Goal: Task Accomplishment & Management: Manage account settings

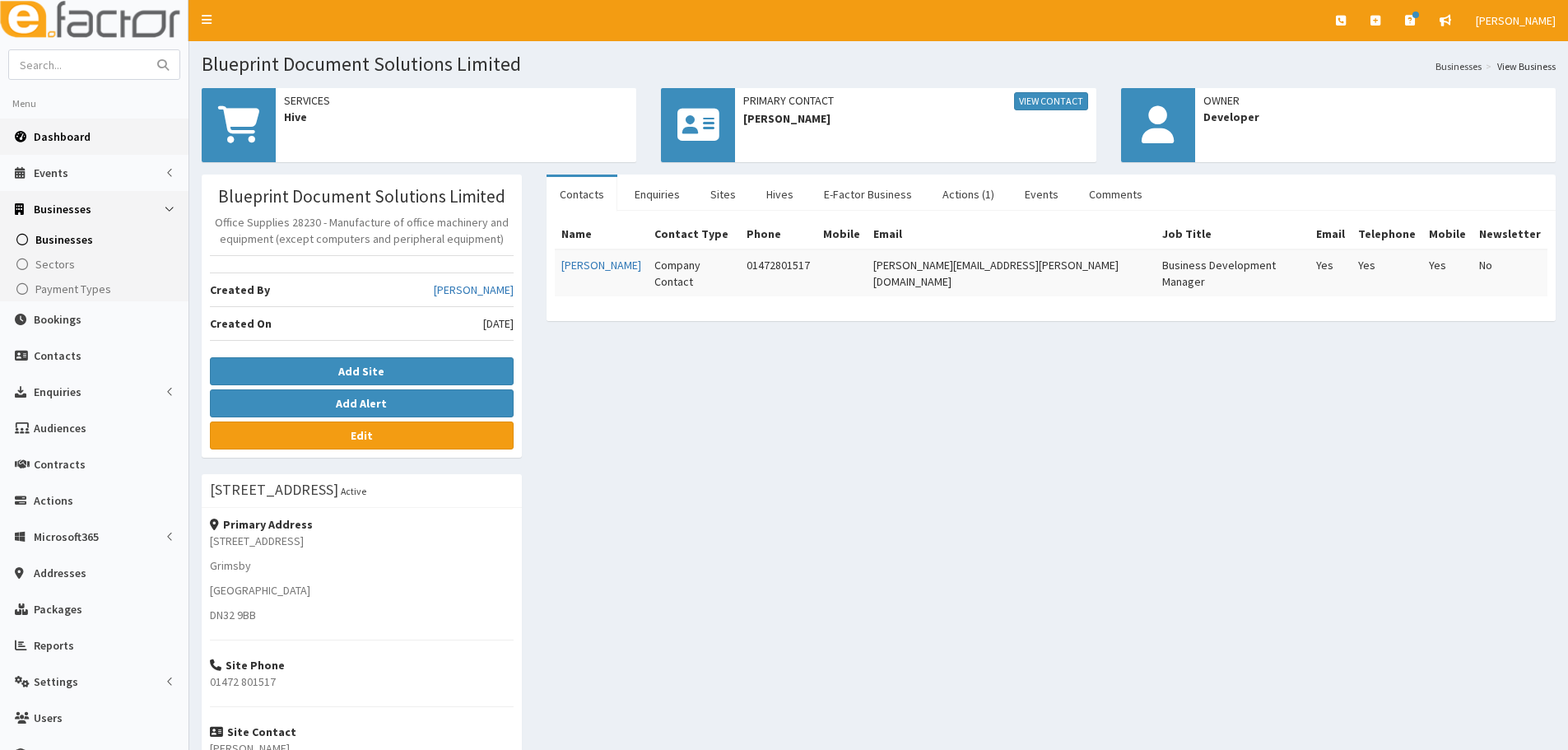
click at [74, 149] on link "Dashboard" at bounding box center [94, 136] width 189 height 36
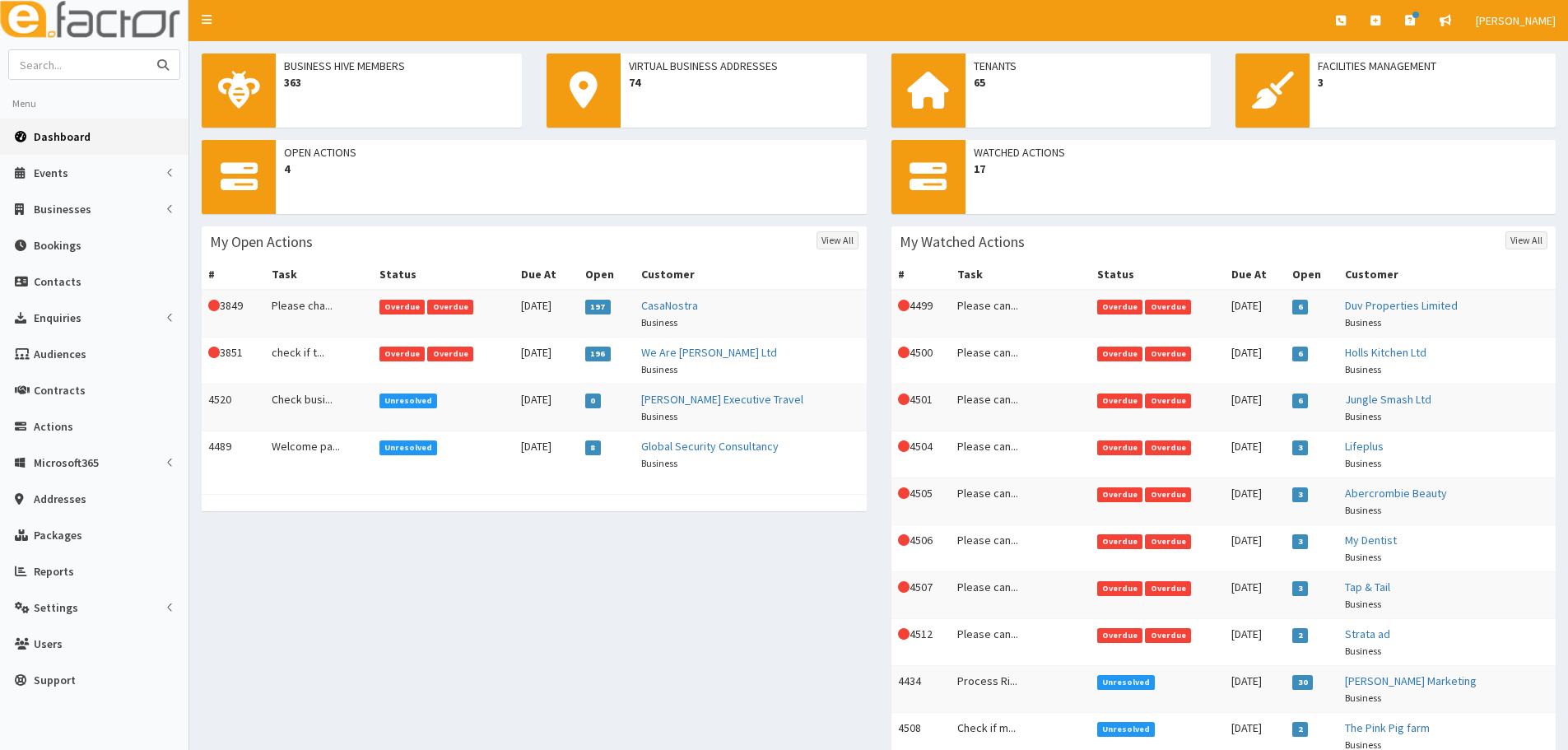
click at [83, 51] on input "text" at bounding box center [78, 64] width 138 height 28
type input "rf living"
click at [146, 50] on button "submit" at bounding box center [162, 64] width 33 height 28
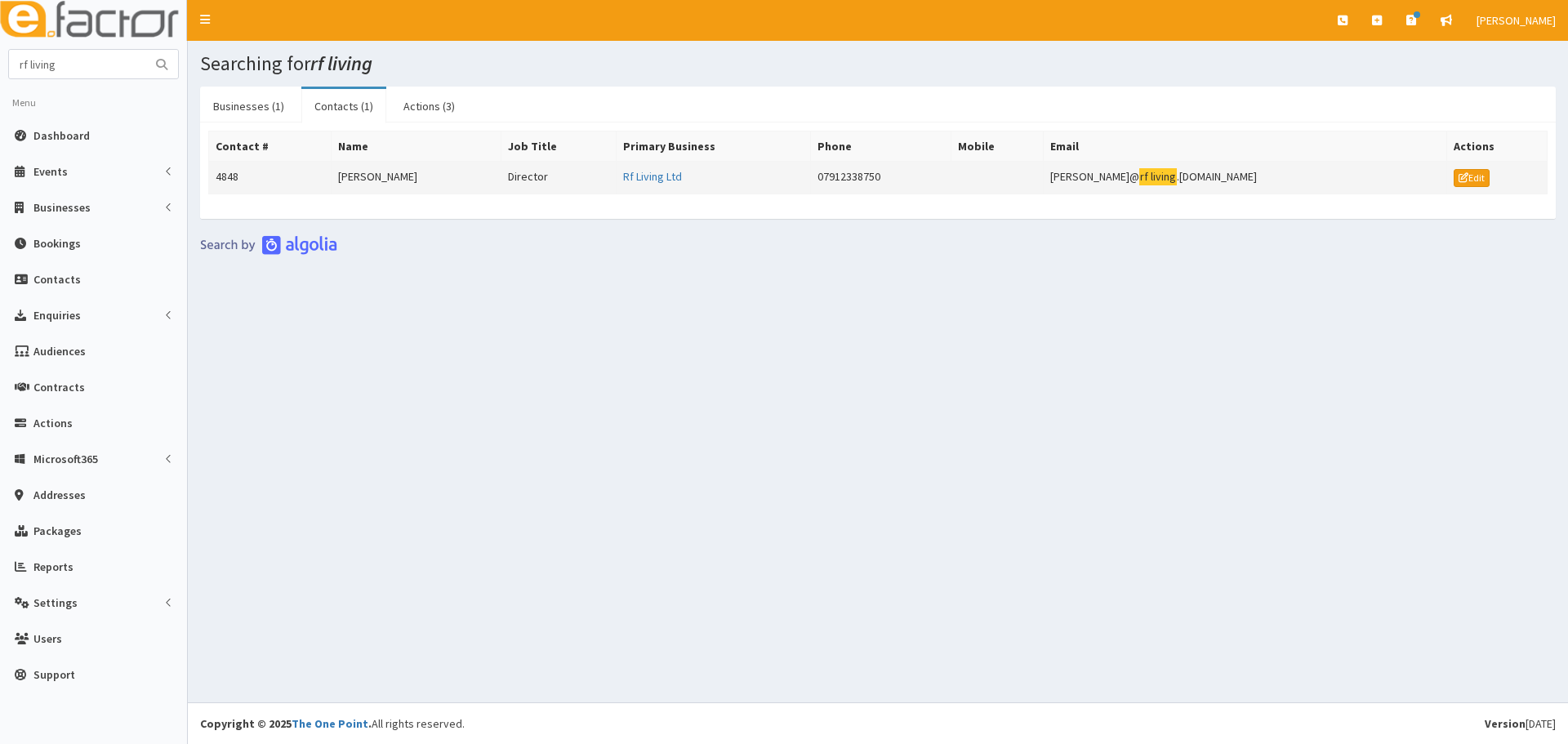
click at [321, 179] on td "4848" at bounding box center [270, 178] width 123 height 33
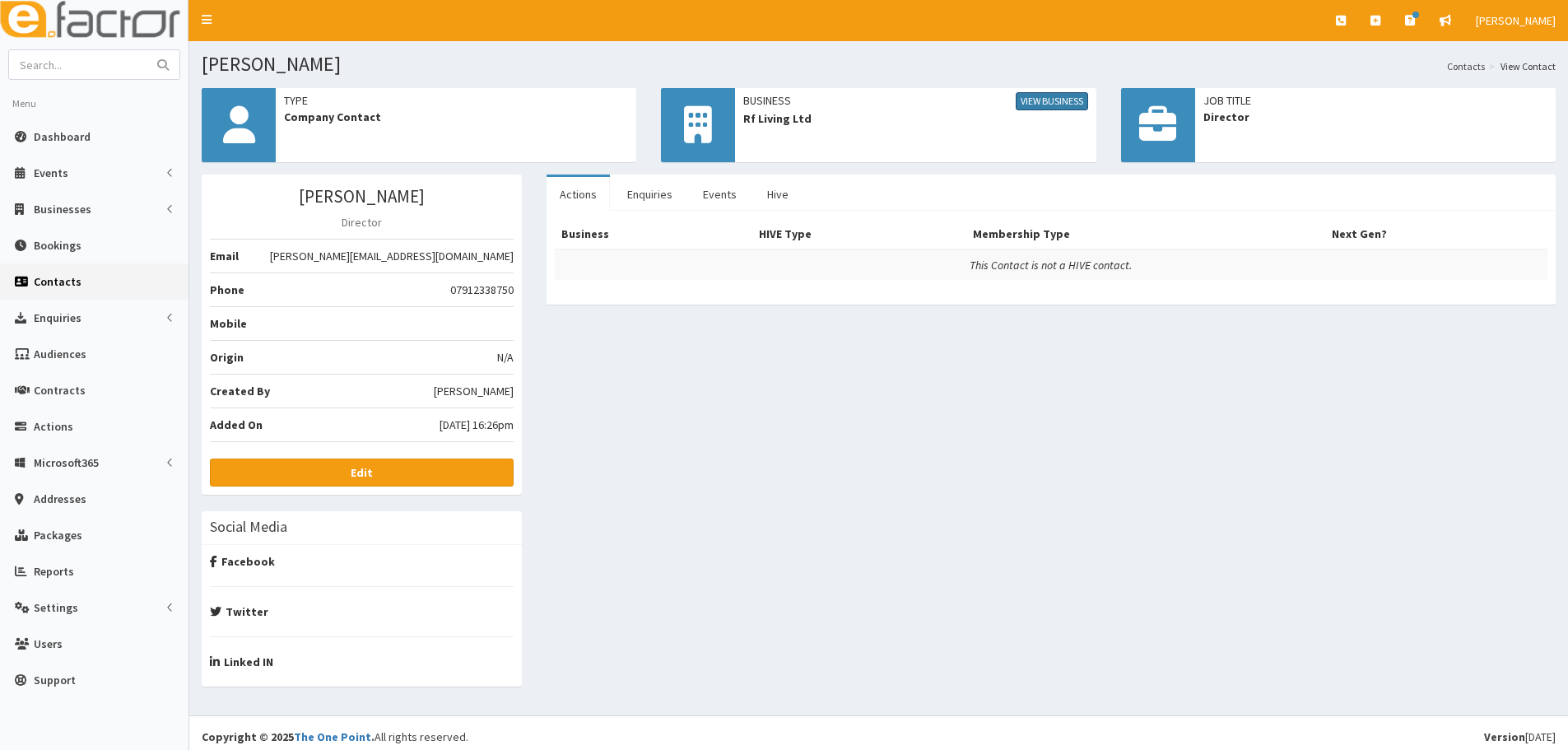
click at [1051, 107] on link "View Business" at bounding box center [1051, 101] width 73 height 18
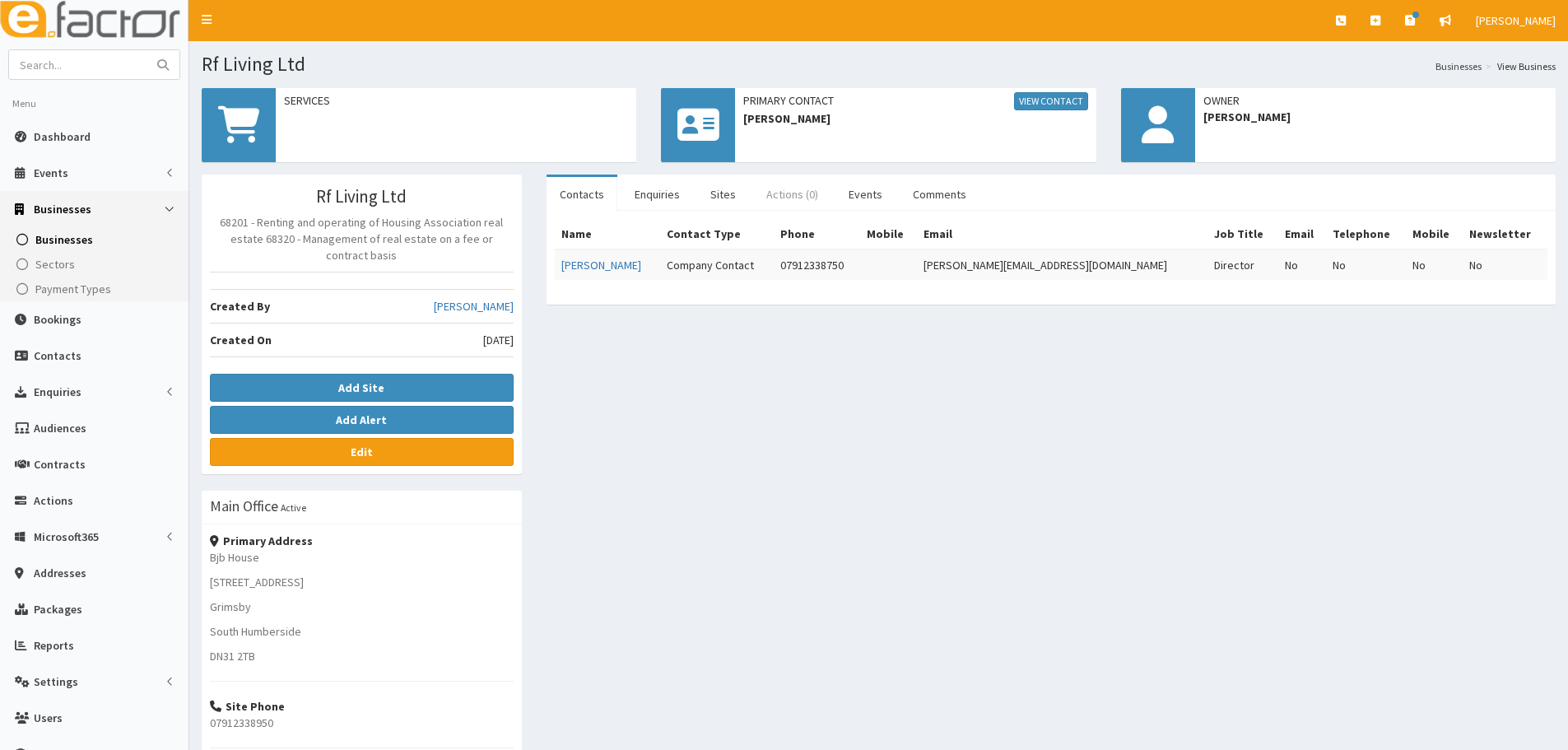
click at [784, 196] on link "Actions (0)" at bounding box center [792, 194] width 78 height 35
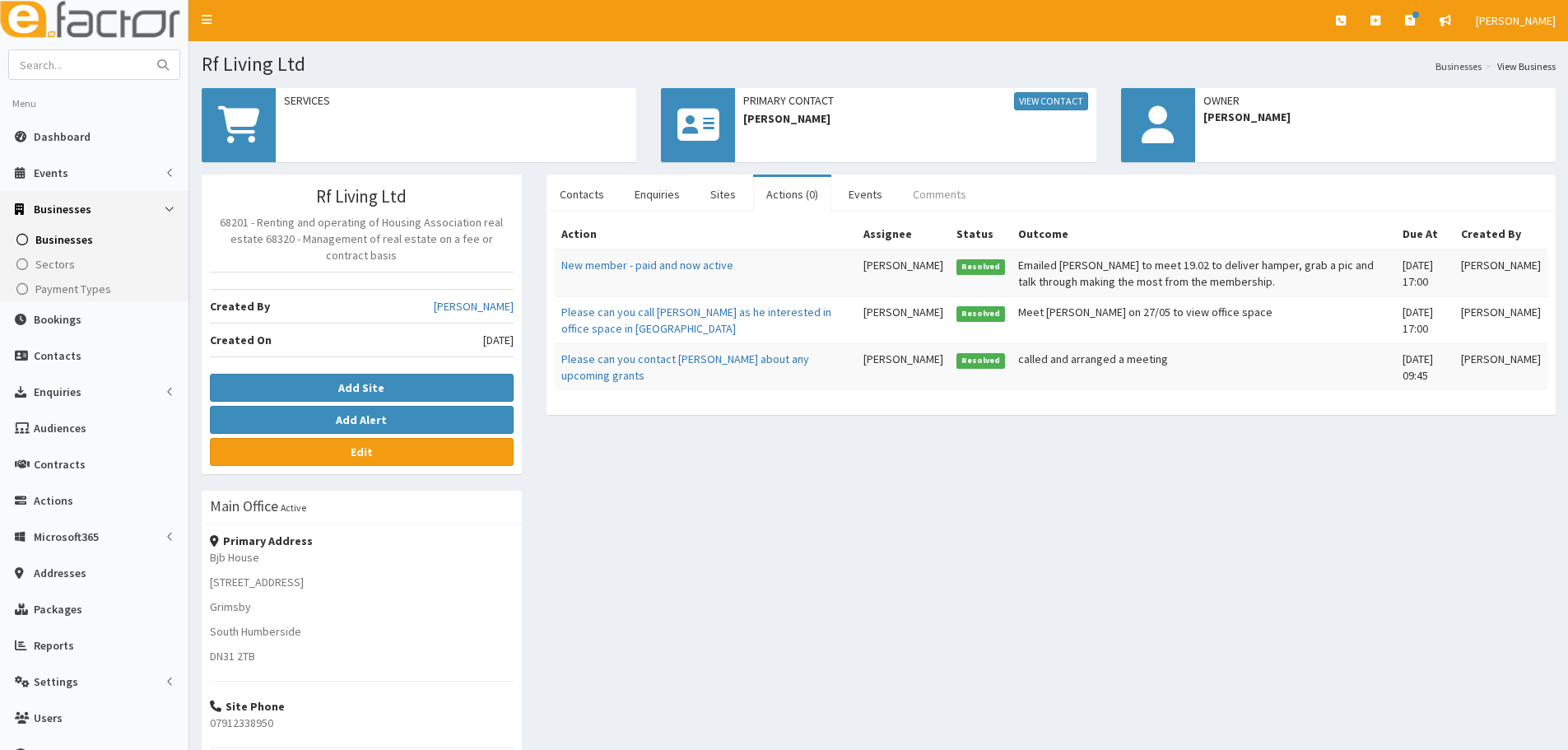
click at [938, 189] on link "Comments" at bounding box center [939, 194] width 80 height 35
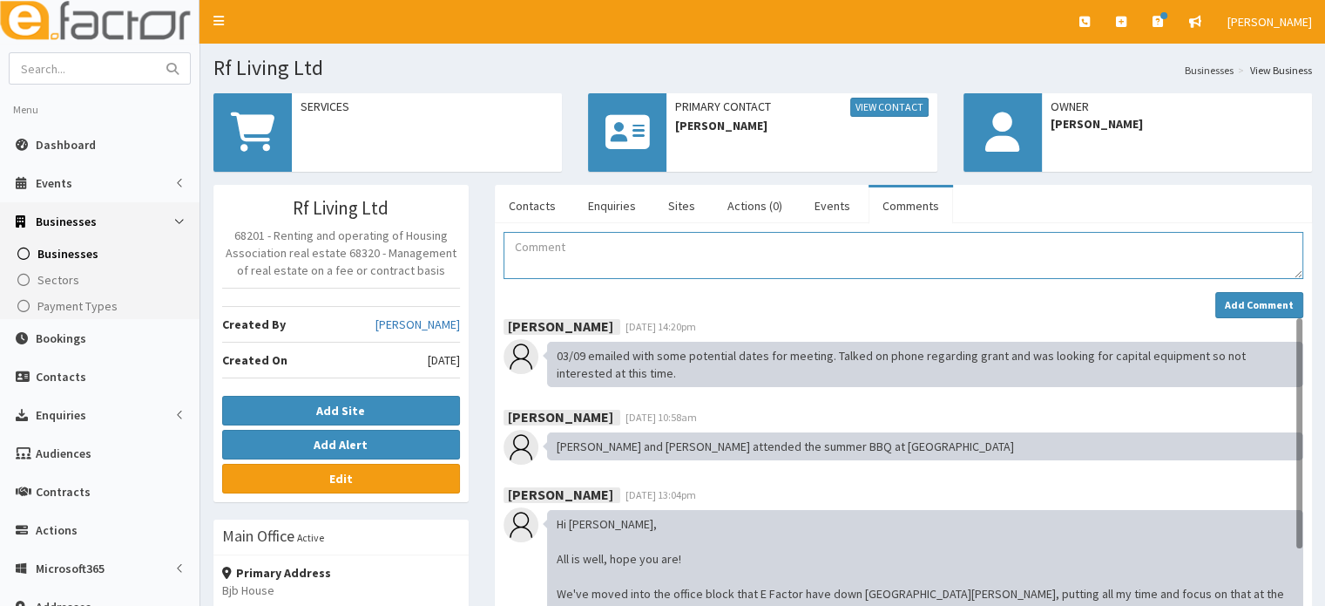
click at [678, 264] on textarea "Comment" at bounding box center [904, 255] width 800 height 47
click at [620, 234] on textarea "Comment" at bounding box center [904, 255] width 800 height 47
click at [603, 257] on textarea "Comment" at bounding box center [904, 255] width 800 height 47
click at [66, 139] on span "Dashboard" at bounding box center [66, 145] width 60 height 16
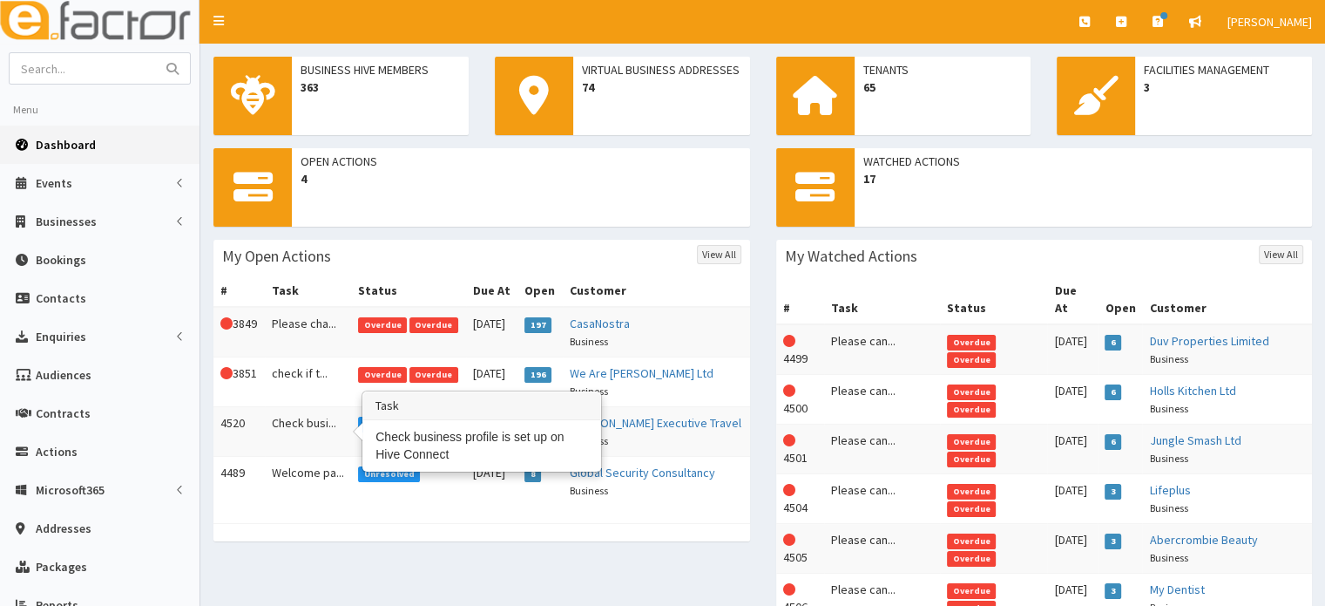
click at [318, 424] on td "Check busi..." at bounding box center [308, 432] width 87 height 50
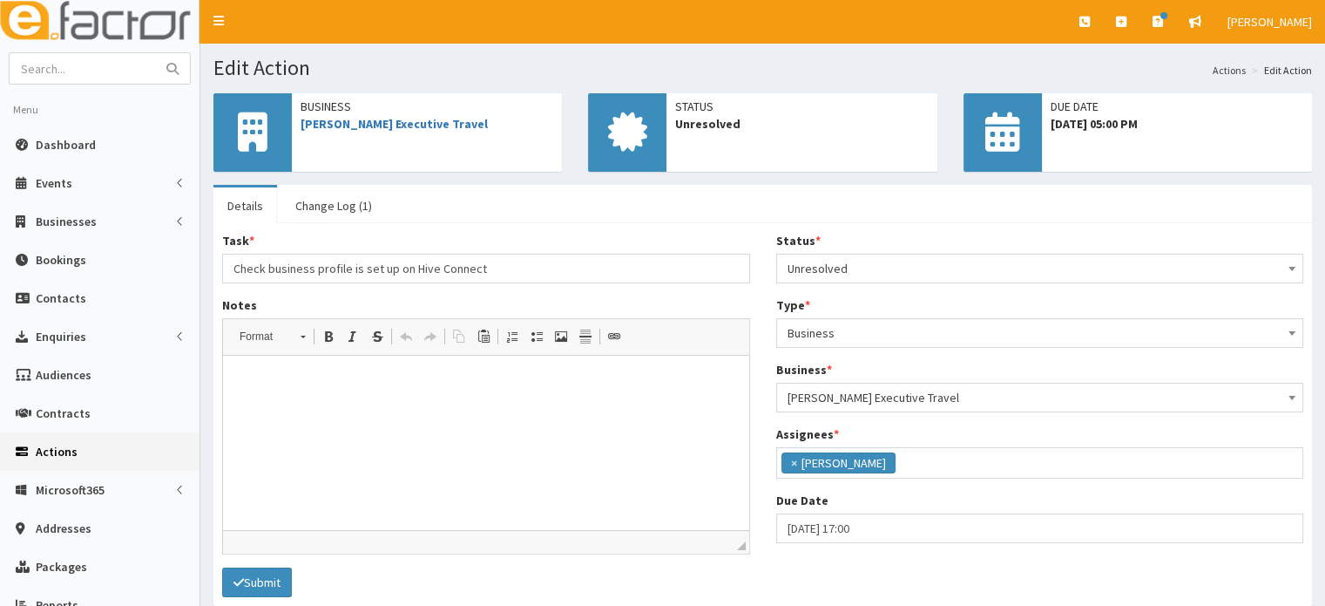
click at [489, 409] on html at bounding box center [486, 382] width 526 height 53
click at [550, 409] on html at bounding box center [486, 382] width 526 height 53
click link "Change Log (1)"
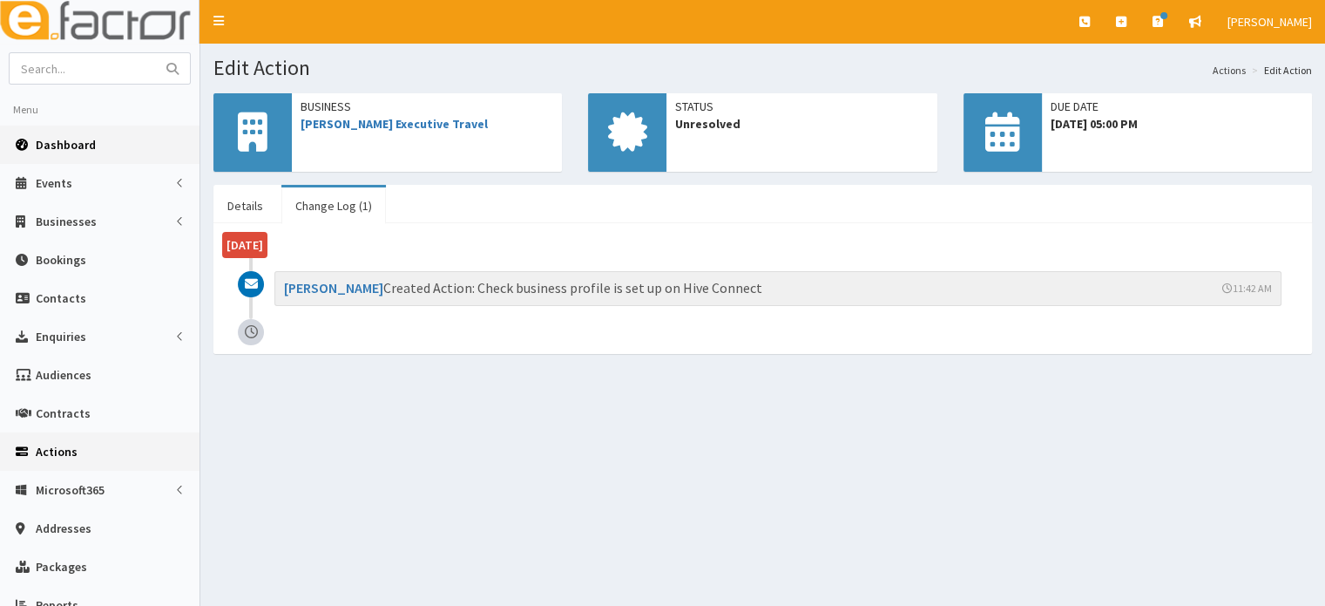
click link "Dashboard"
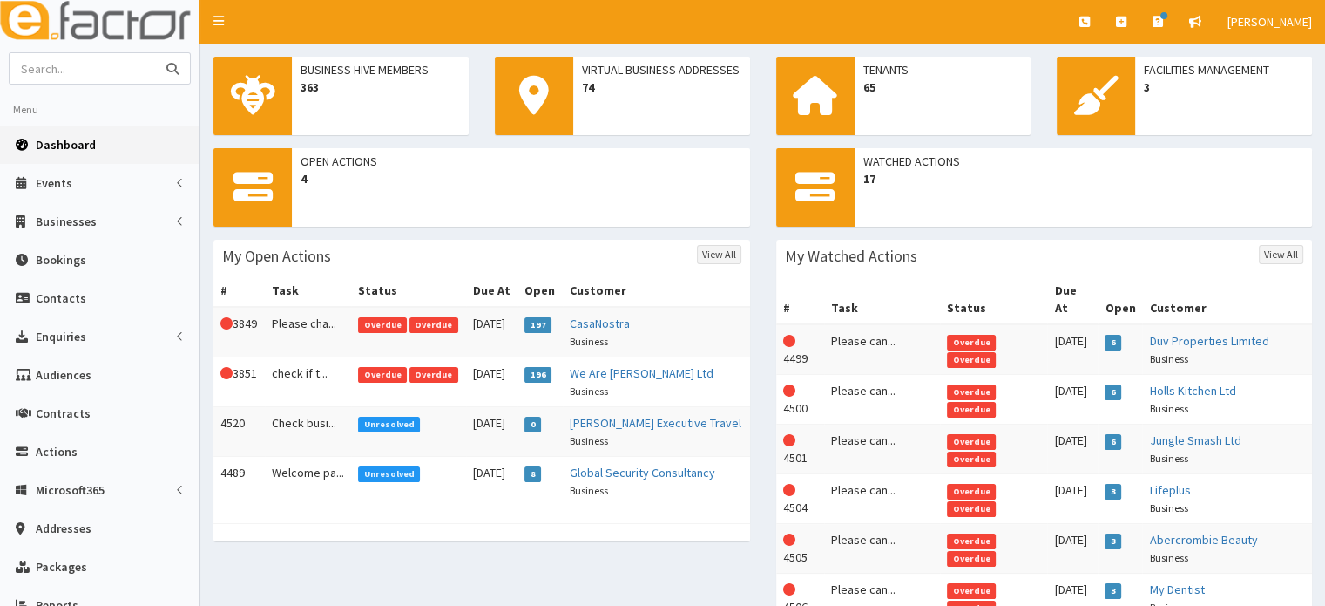
click at [95, 79] on input "text" at bounding box center [83, 68] width 146 height 30
type input "crytal pyramid"
click at [155, 53] on button "submit" at bounding box center [172, 68] width 35 height 30
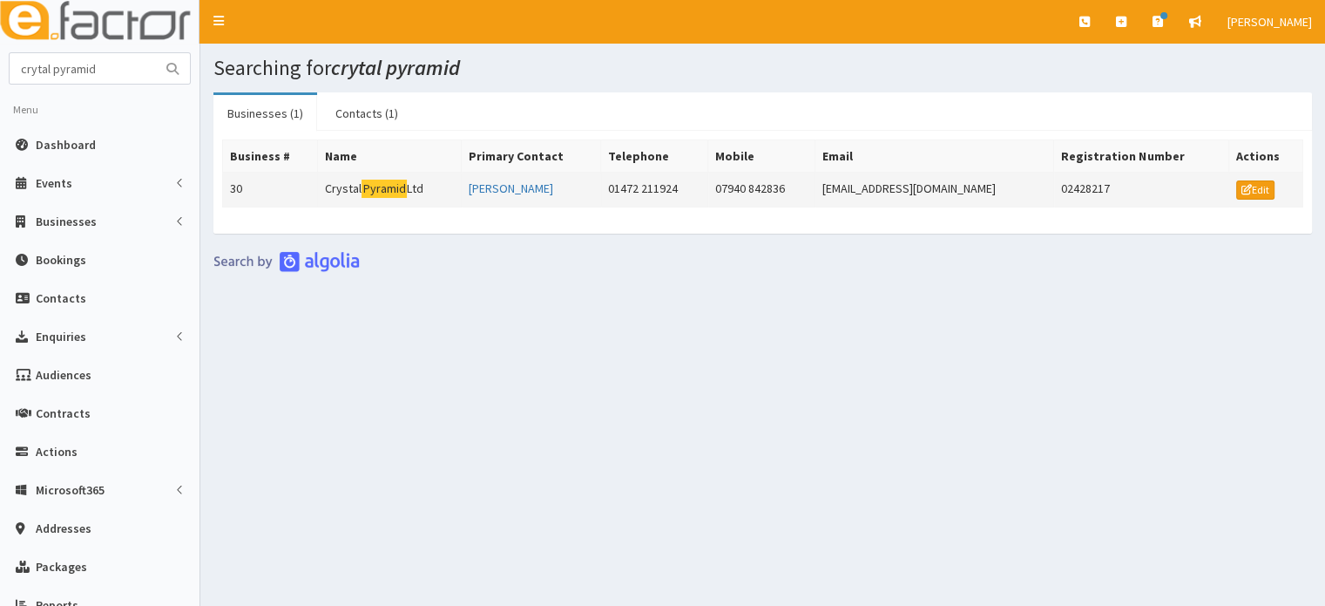
click at [350, 186] on td "Crystal Pyramid Ltd" at bounding box center [390, 190] width 144 height 35
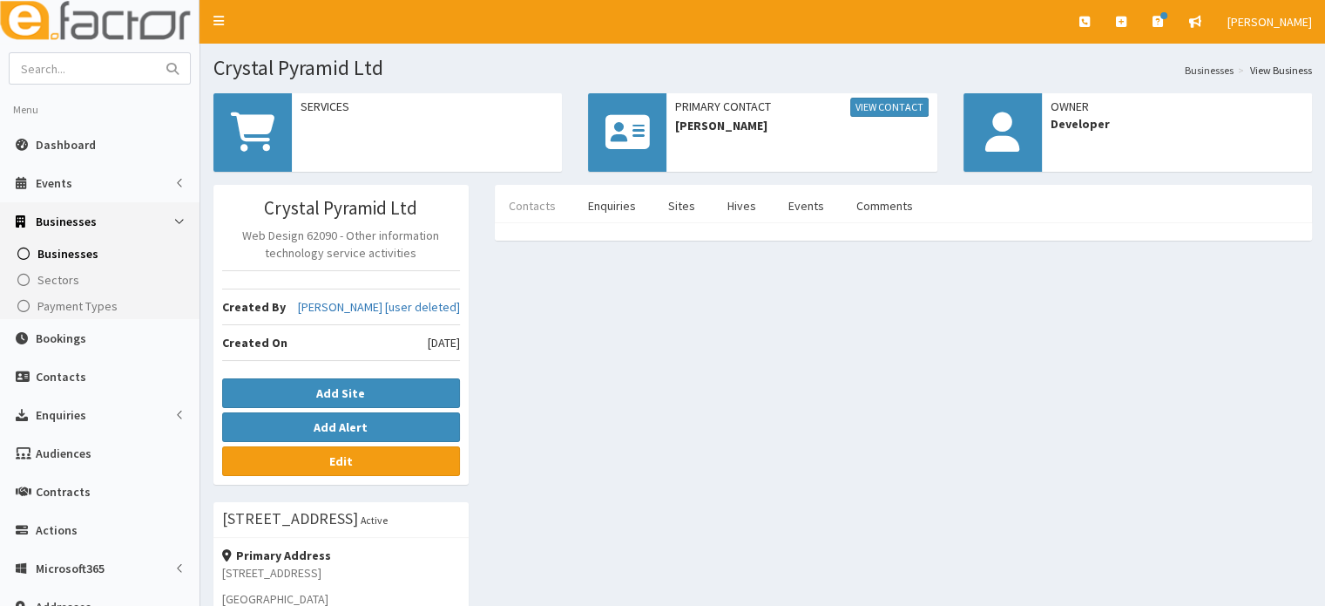
click at [509, 210] on link "Contacts" at bounding box center [532, 205] width 75 height 37
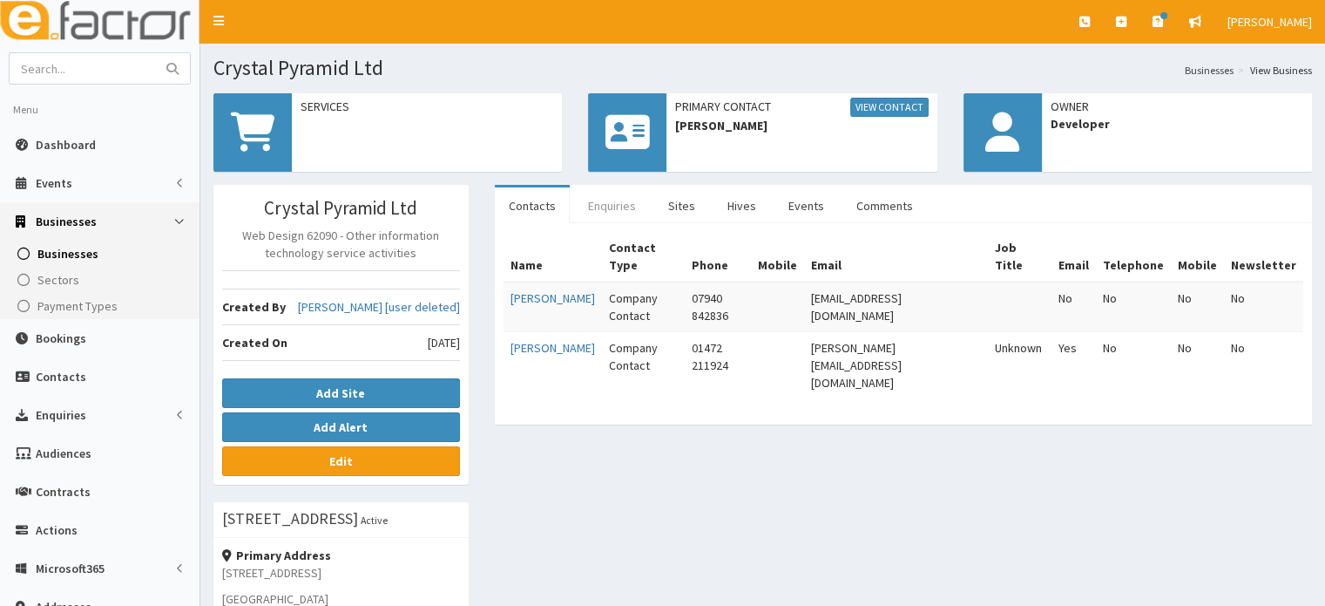
click at [614, 205] on link "Enquiries" at bounding box center [612, 205] width 76 height 37
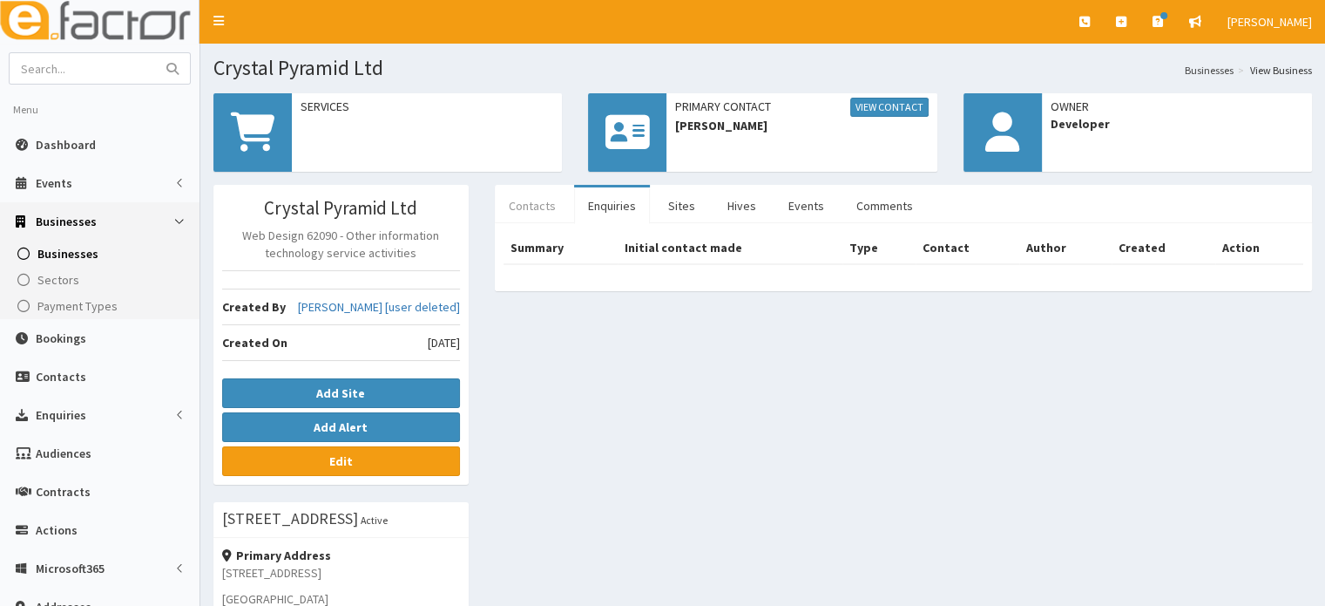
click at [540, 222] on link "Contacts" at bounding box center [532, 205] width 75 height 37
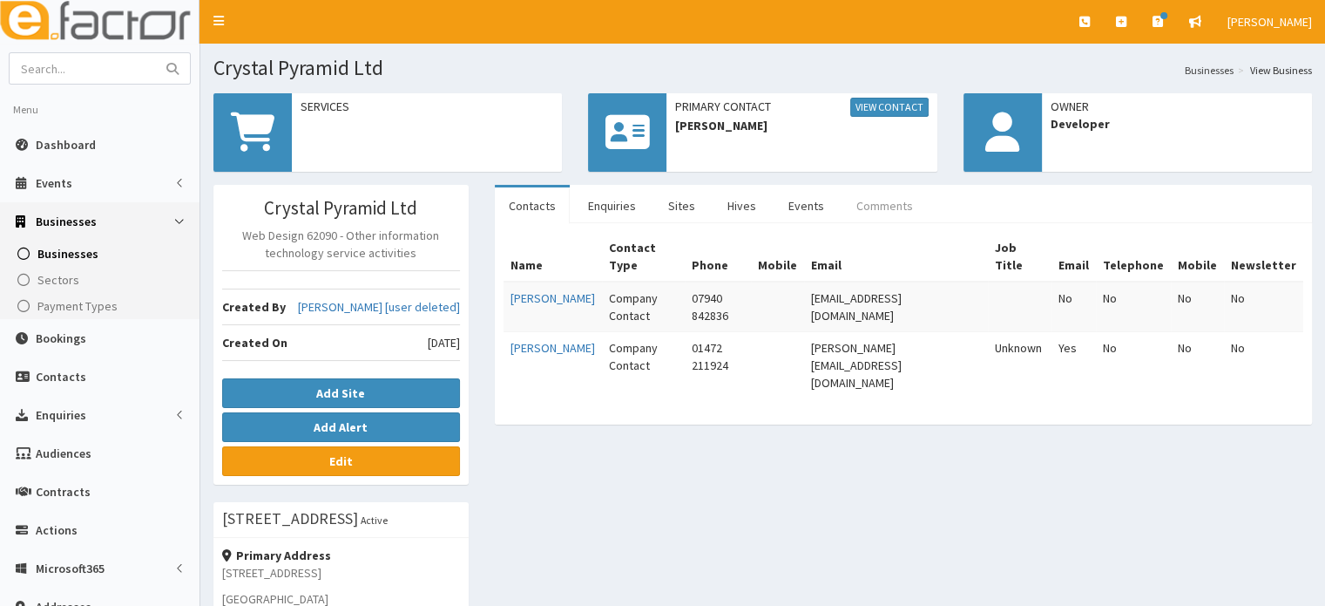
click at [859, 198] on link "Comments" at bounding box center [885, 205] width 85 height 37
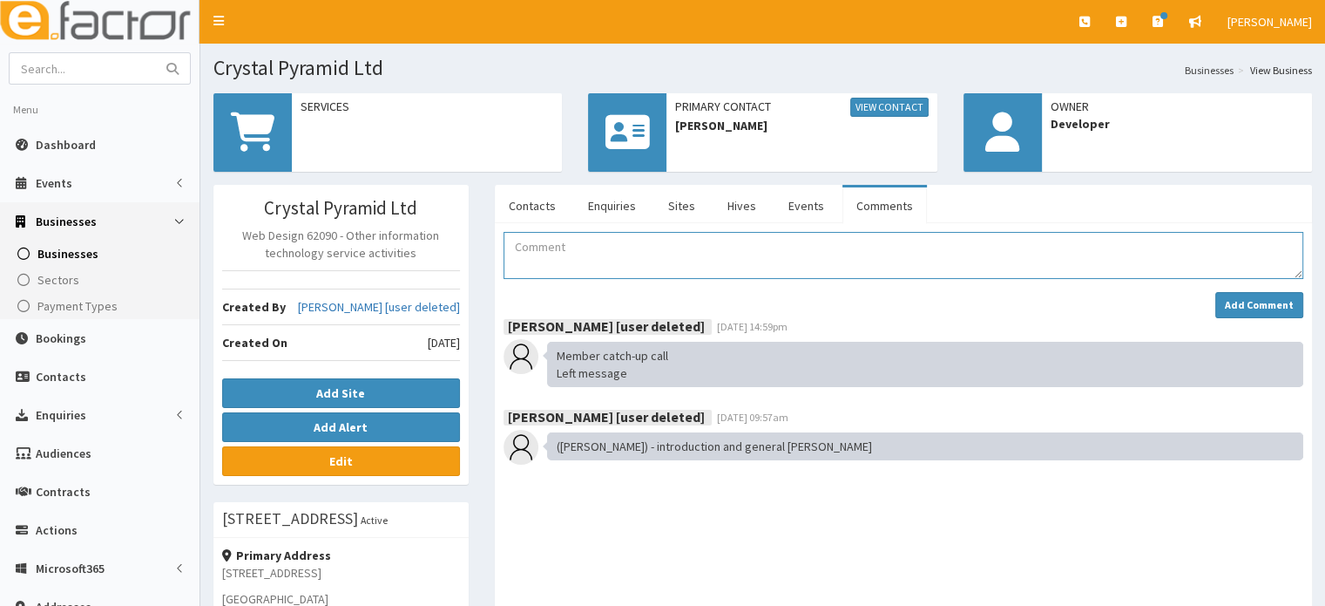
click at [522, 234] on textarea "Comment" at bounding box center [904, 255] width 800 height 47
click at [526, 191] on link "Contacts" at bounding box center [532, 205] width 75 height 37
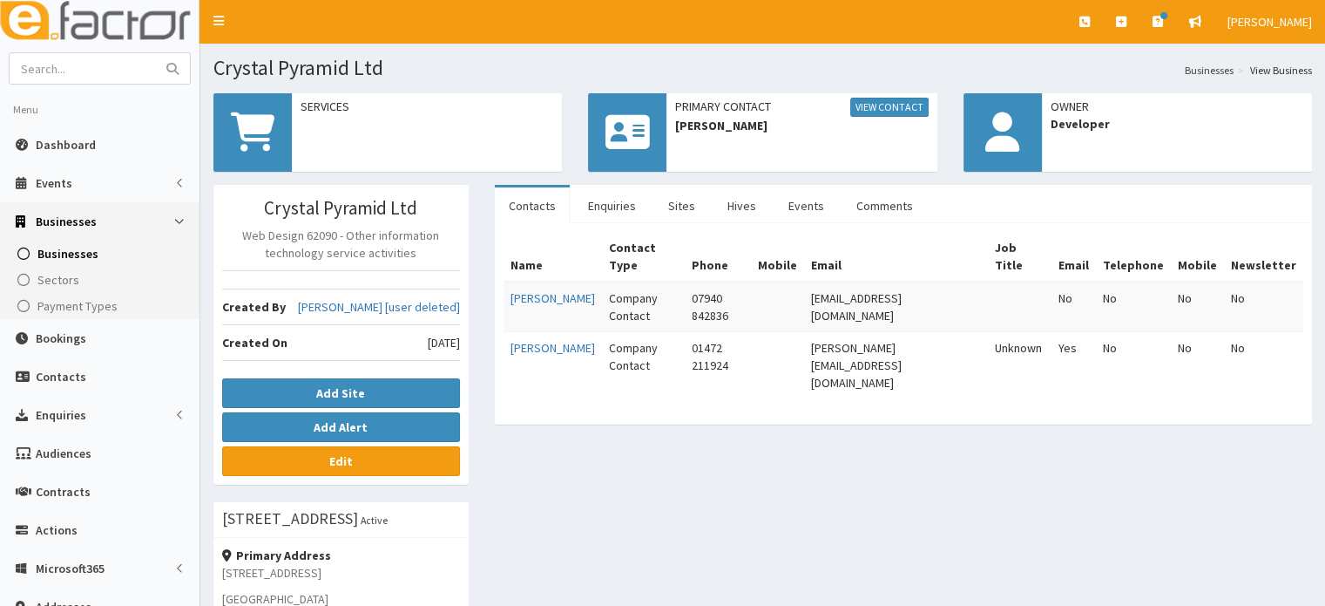
click at [852, 468] on div "Crystal Pyramid Ltd Web Design 62090 - Other information technology service act…" at bounding box center [762, 585] width 1125 height 801
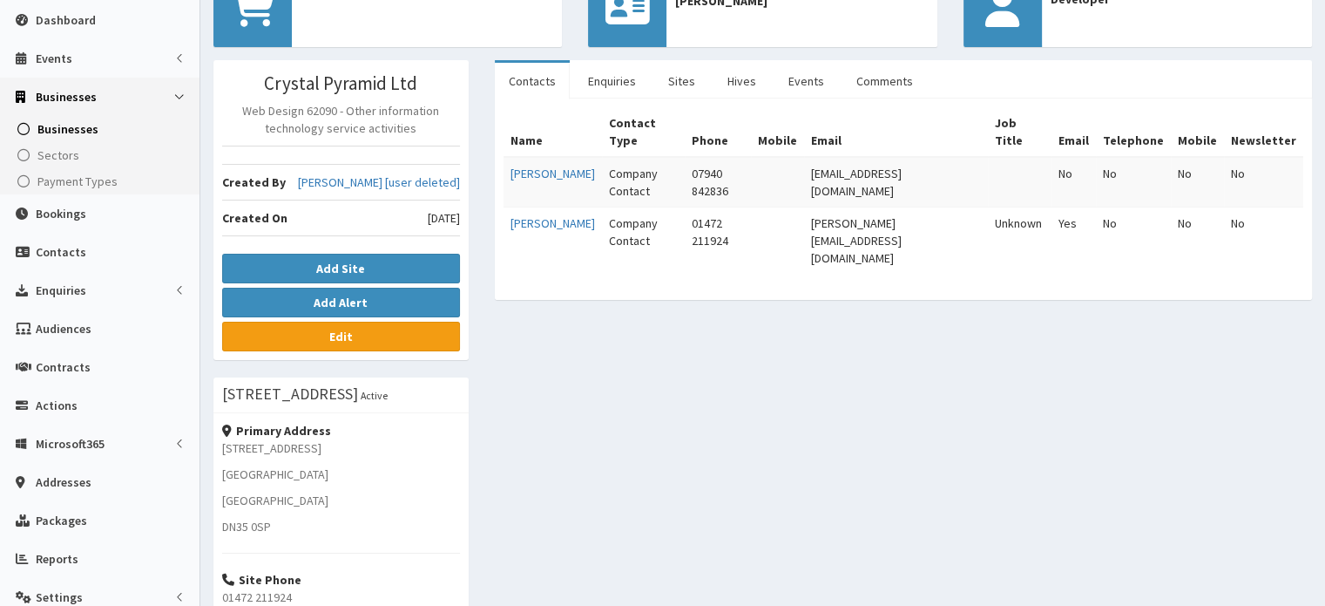
scroll to position [112, 0]
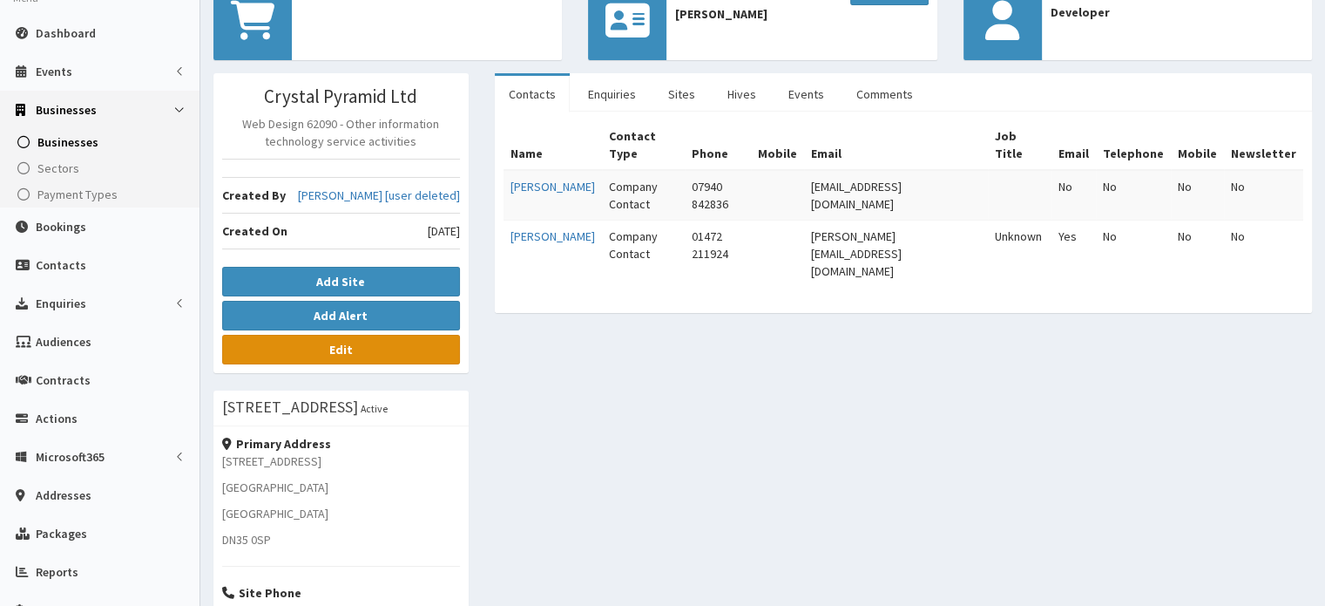
click at [418, 346] on link "Edit" at bounding box center [341, 350] width 238 height 30
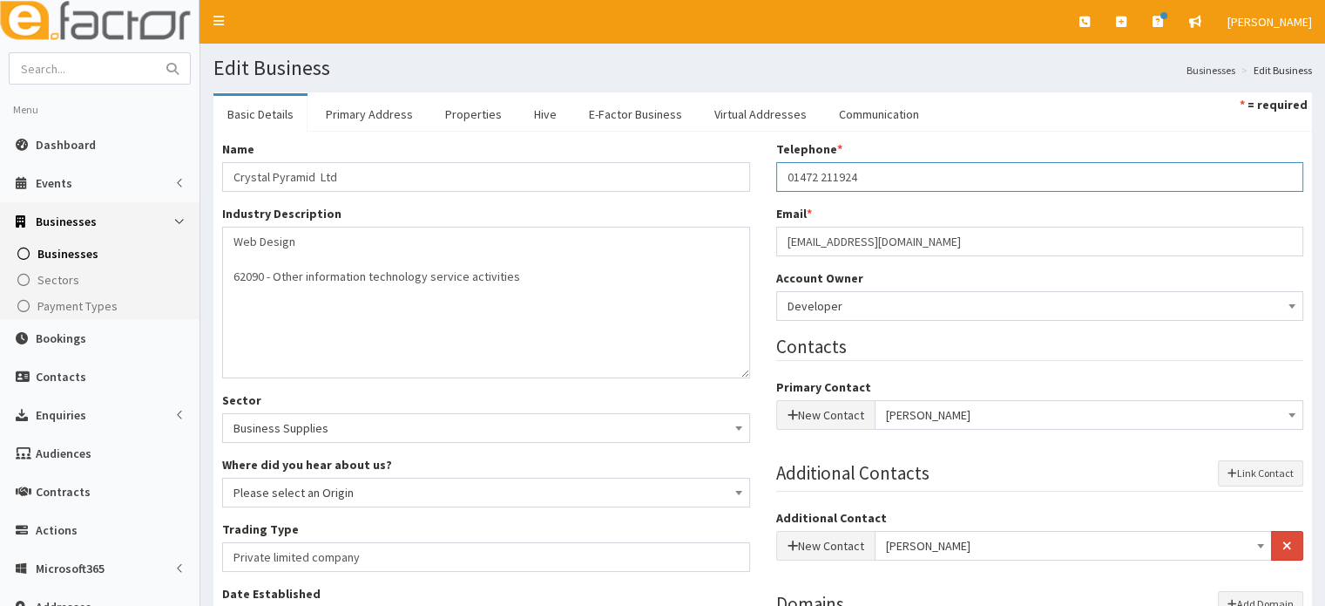
drag, startPoint x: 858, startPoint y: 173, endPoint x: 695, endPoint y: 185, distance: 164.3
click at [695, 185] on div "Name * Crystal Pyramid Ltd Industry Description * Web Design 62090 - Other info…" at bounding box center [763, 491] width 1108 height 702
click at [783, 173] on input "Telephone *" at bounding box center [1040, 177] width 528 height 30
type input "07921867531"
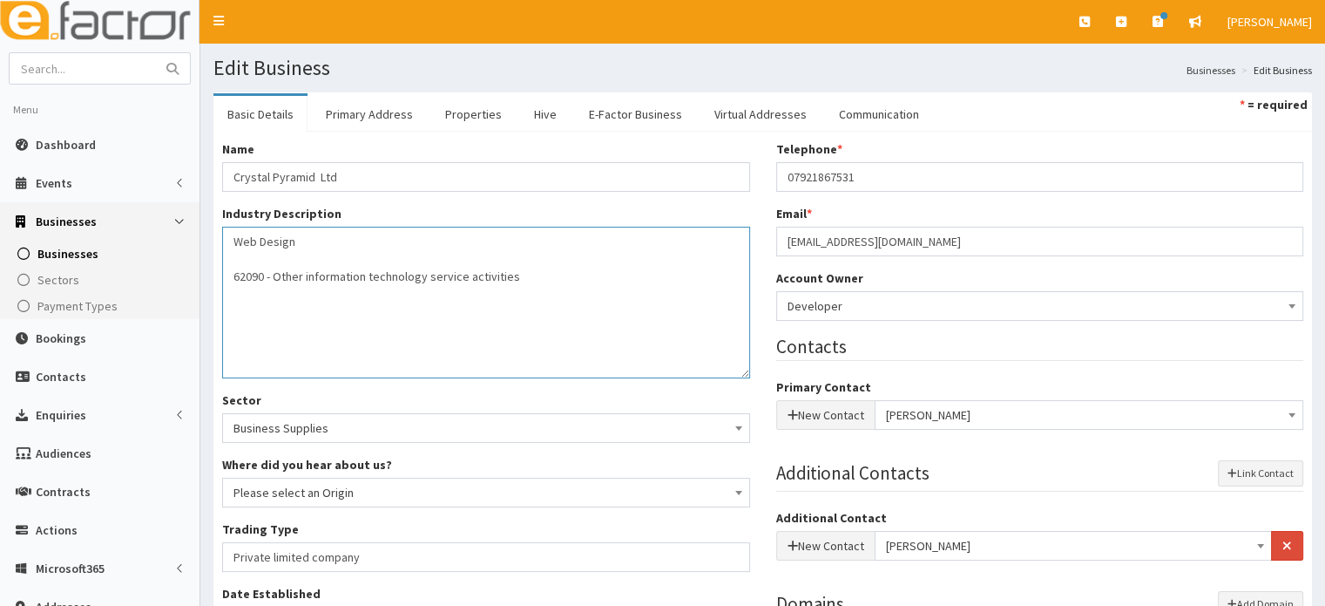
click at [695, 254] on textarea "Web Design 62090 - Other information technology service activities" at bounding box center [486, 303] width 528 height 152
drag, startPoint x: 867, startPoint y: 177, endPoint x: 768, endPoint y: 157, distance: 101.3
click at [768, 157] on div "Telephone * 07921867531 Email * mark@cplinternet.net Account Owner * Please sel…" at bounding box center [1040, 429] width 554 height 579
click at [365, 111] on link "Primary Address" at bounding box center [369, 114] width 115 height 37
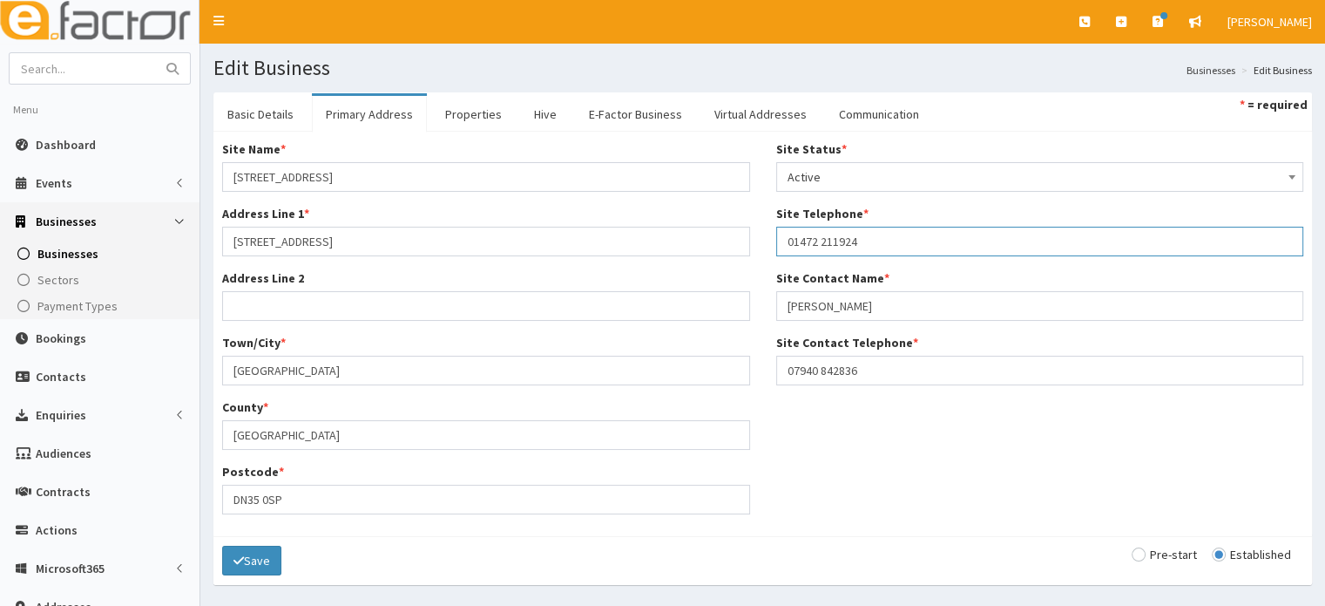
drag, startPoint x: 868, startPoint y: 246, endPoint x: 709, endPoint y: 259, distance: 159.1
click at [709, 259] on div "Site Name * [STREET_ADDRESS] Address Line 1 * 18 Violet Close Address Line 2 To…" at bounding box center [763, 333] width 1108 height 387
paste input "7921867531"
type input "07921867531"
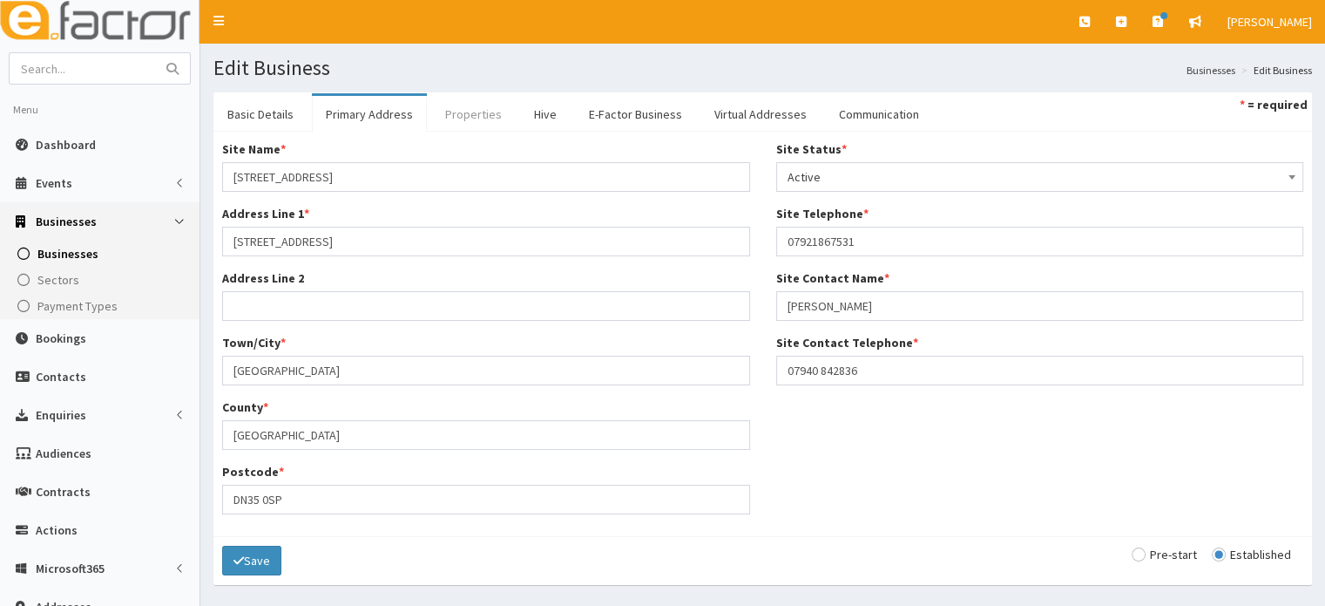
click at [450, 106] on link "Properties" at bounding box center [473, 114] width 85 height 37
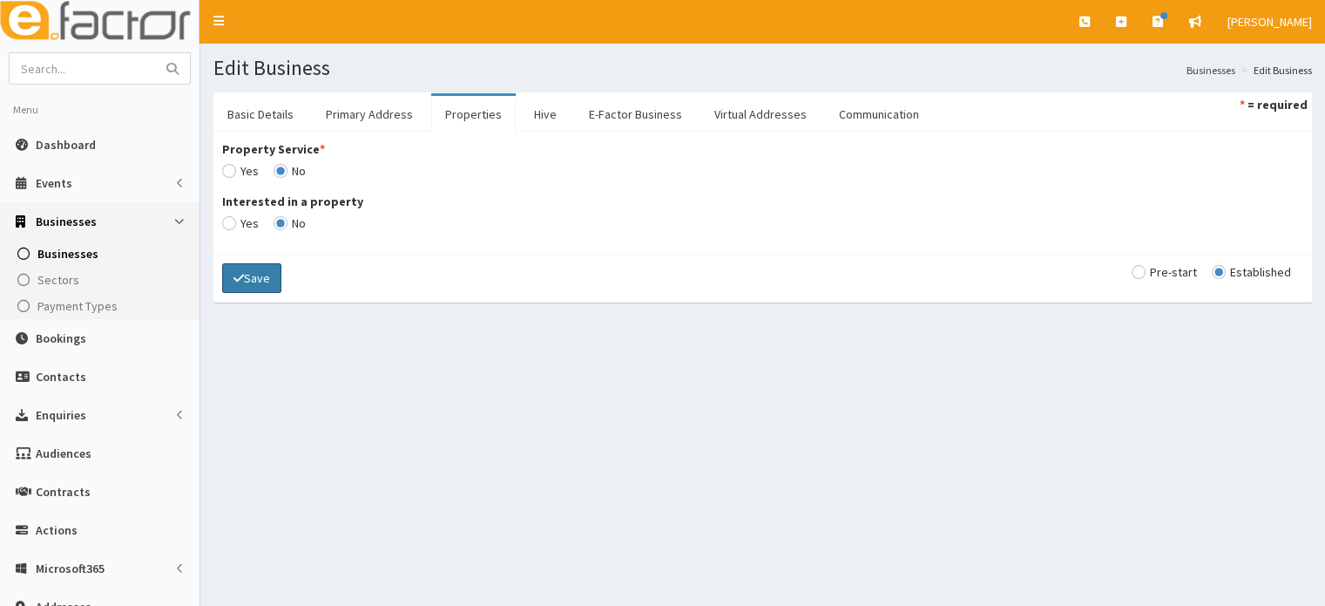
click at [262, 279] on button "Save" at bounding box center [251, 278] width 59 height 30
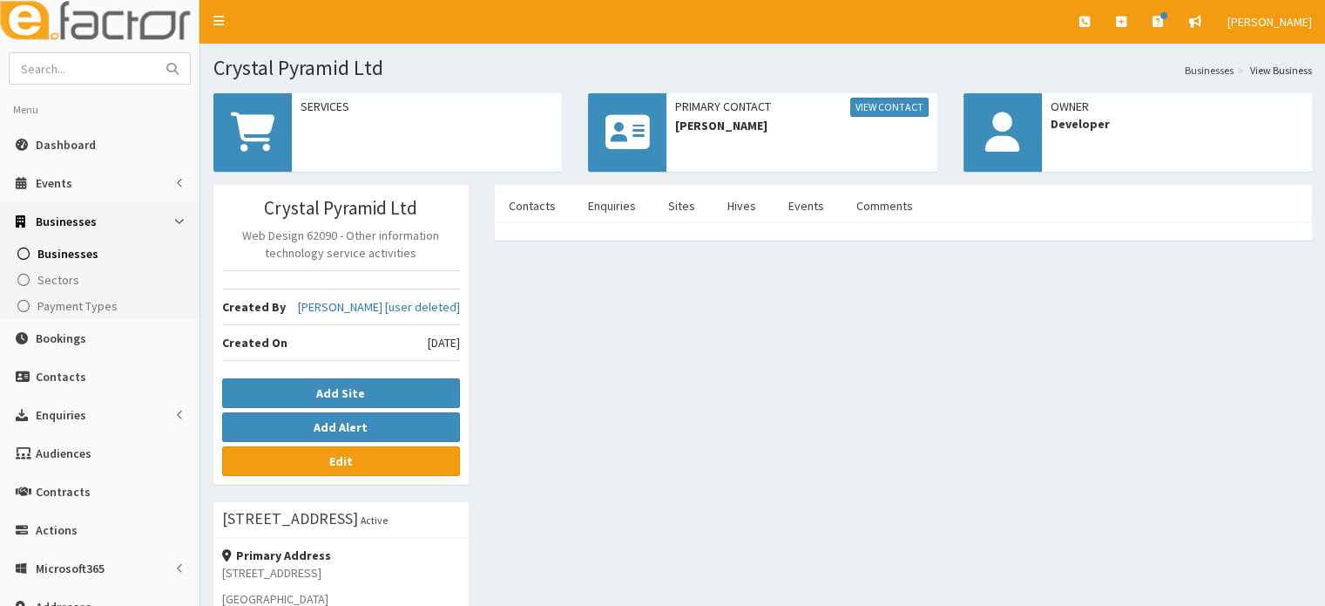
click at [513, 224] on div "Name Contact Type Phone Mobile Email Job Title Email Telephone Mobile Newslette…" at bounding box center [903, 231] width 817 height 17
click at [527, 204] on link "Contacts" at bounding box center [532, 205] width 75 height 37
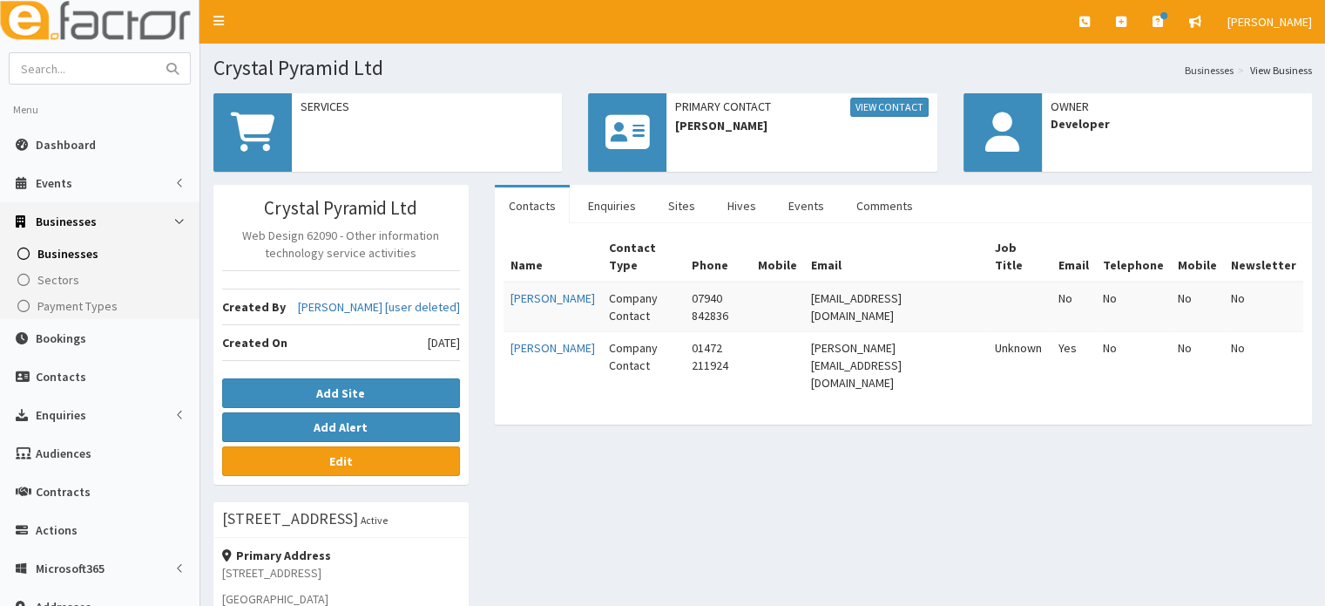
click at [650, 428] on div "Crystal Pyramid Ltd Web Design 62090 - Other information technology service act…" at bounding box center [762, 585] width 1125 height 801
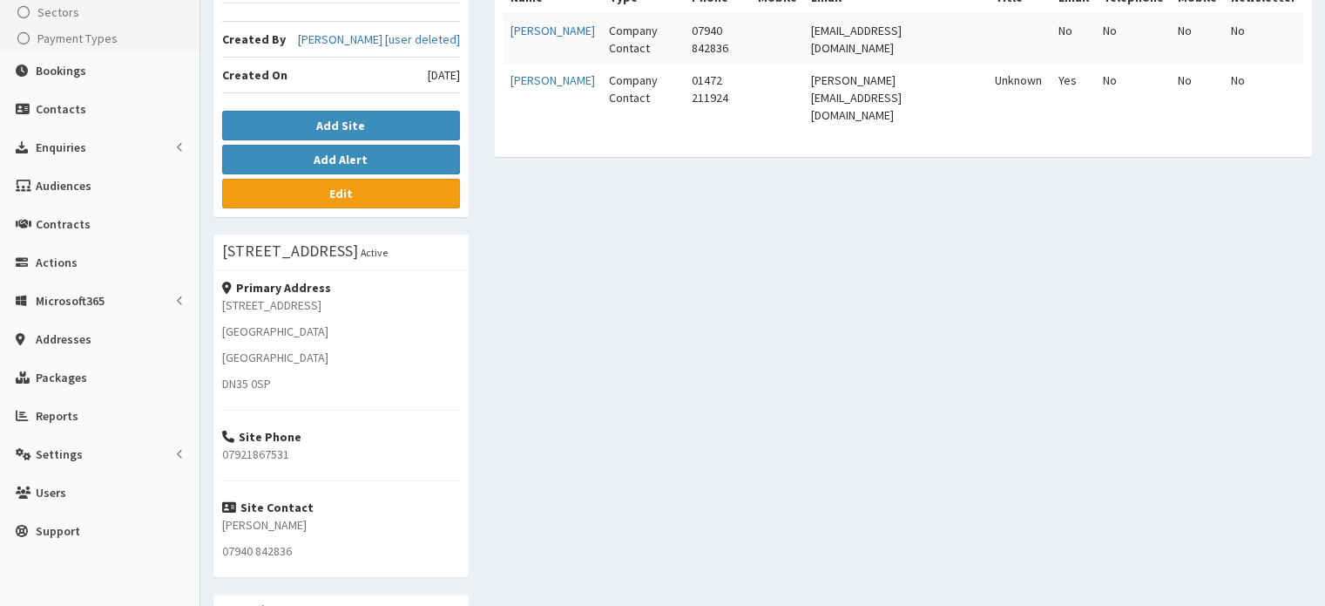
scroll to position [272, 0]
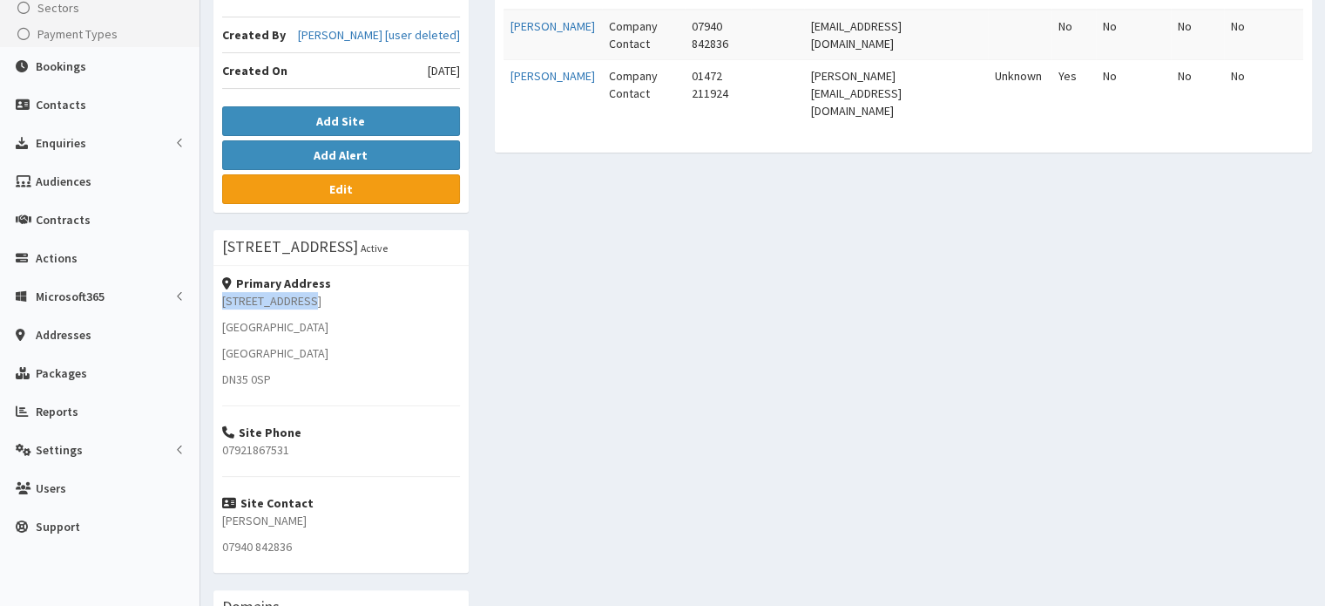
drag, startPoint x: 302, startPoint y: 299, endPoint x: 218, endPoint y: 295, distance: 83.7
click at [218, 295] on div "Primary Address 18 Violet Close Cleethorpes North East Lincolnshire DN35 0SP Si…" at bounding box center [340, 419] width 255 height 307
drag, startPoint x: 292, startPoint y: 330, endPoint x: 217, endPoint y: 314, distance: 76.7
click at [217, 314] on div "Primary Address 18 Violet Close Cleethorpes North East Lincolnshire DN35 0SP Si…" at bounding box center [340, 419] width 255 height 307
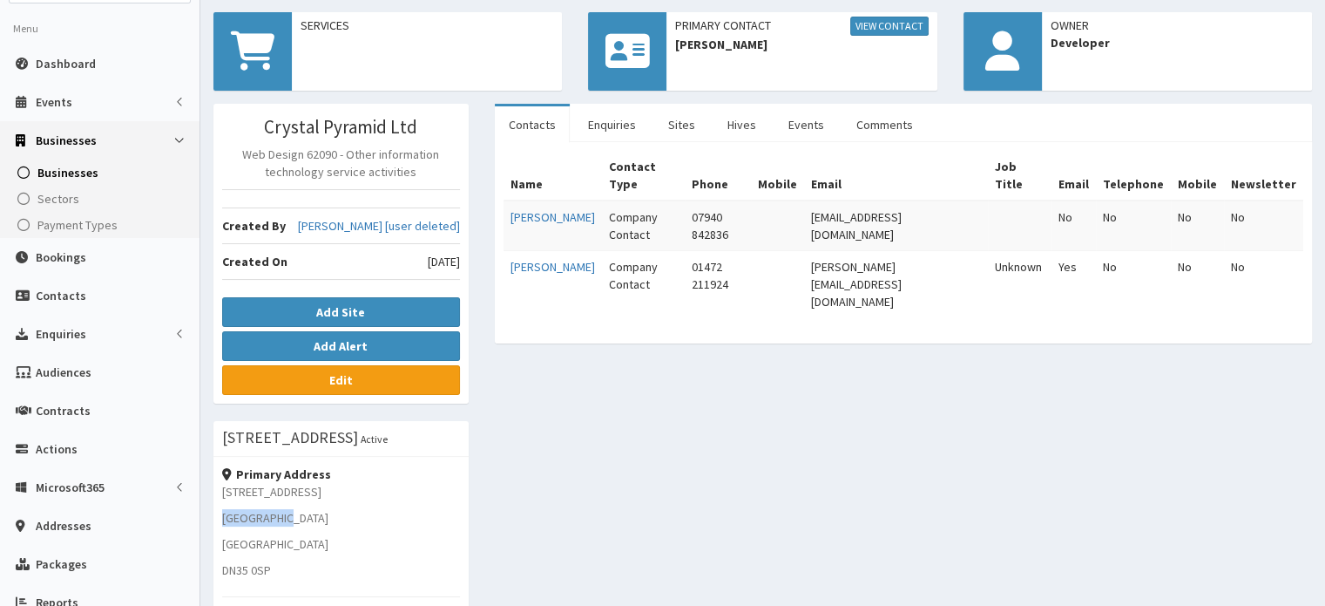
scroll to position [35, 0]
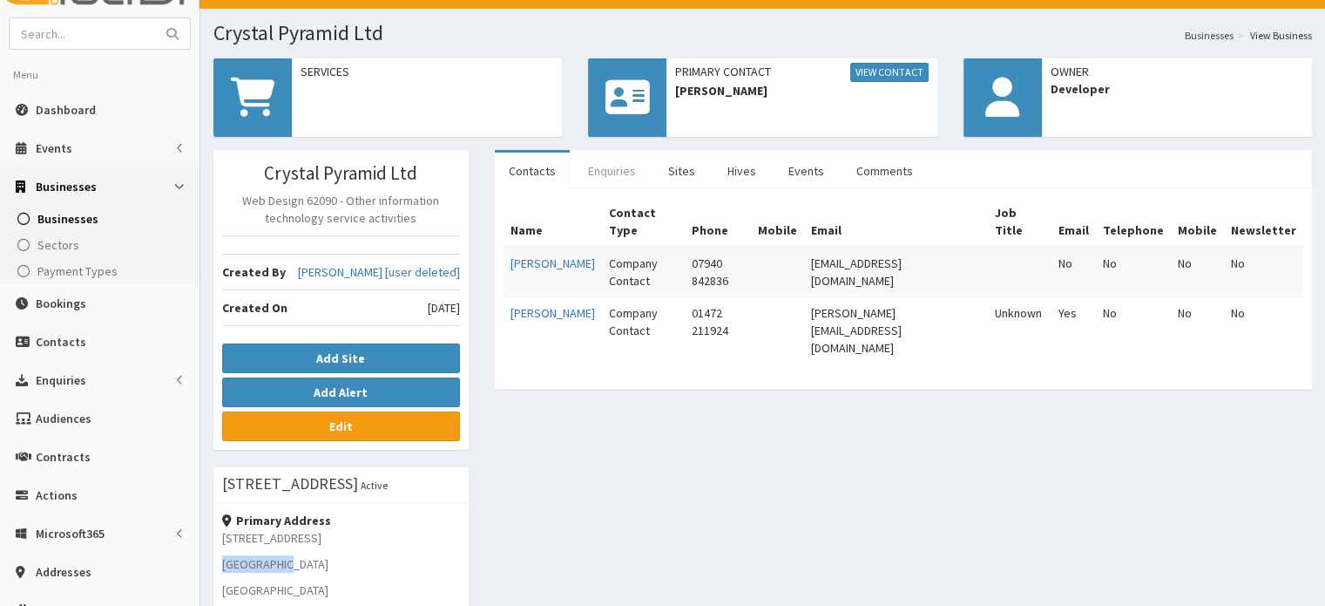
click at [599, 161] on link "Enquiries" at bounding box center [612, 170] width 76 height 37
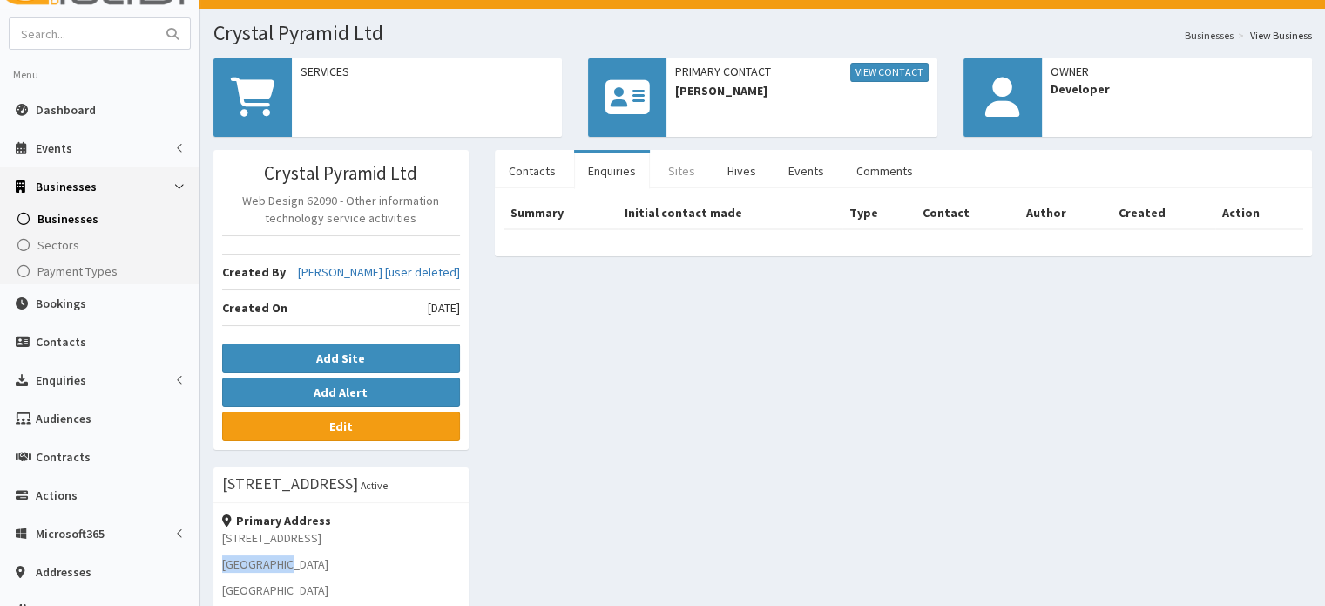
click at [658, 159] on link "Sites" at bounding box center [681, 170] width 55 height 37
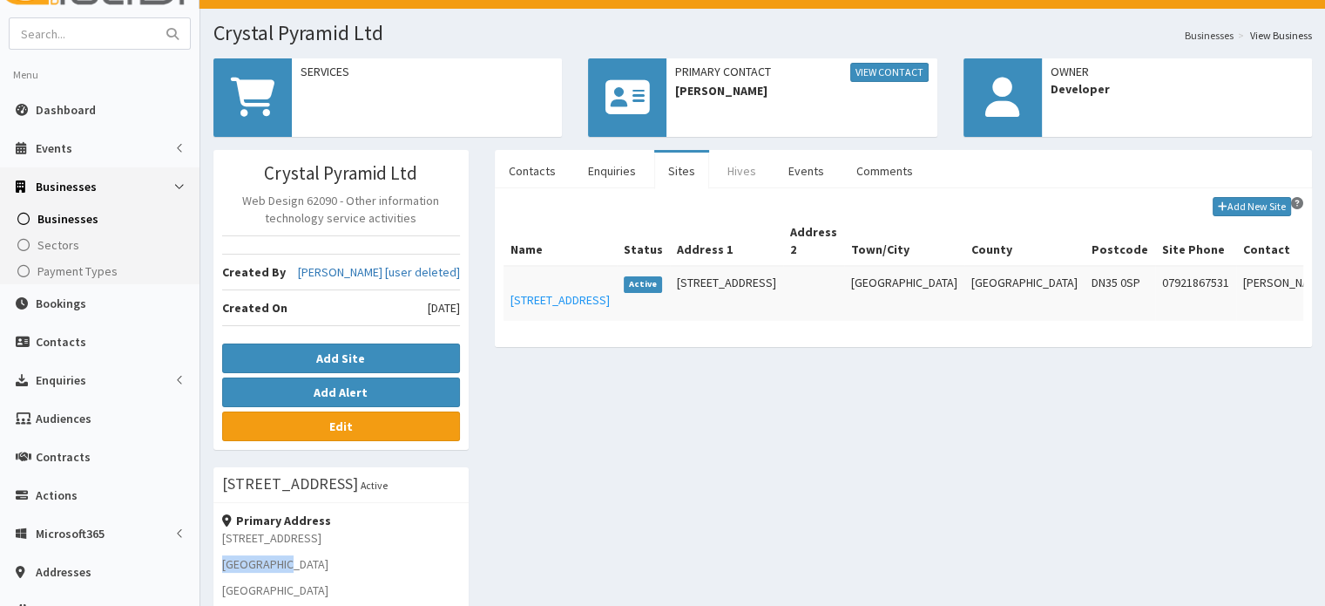
click at [714, 165] on link "Hives" at bounding box center [742, 170] width 57 height 37
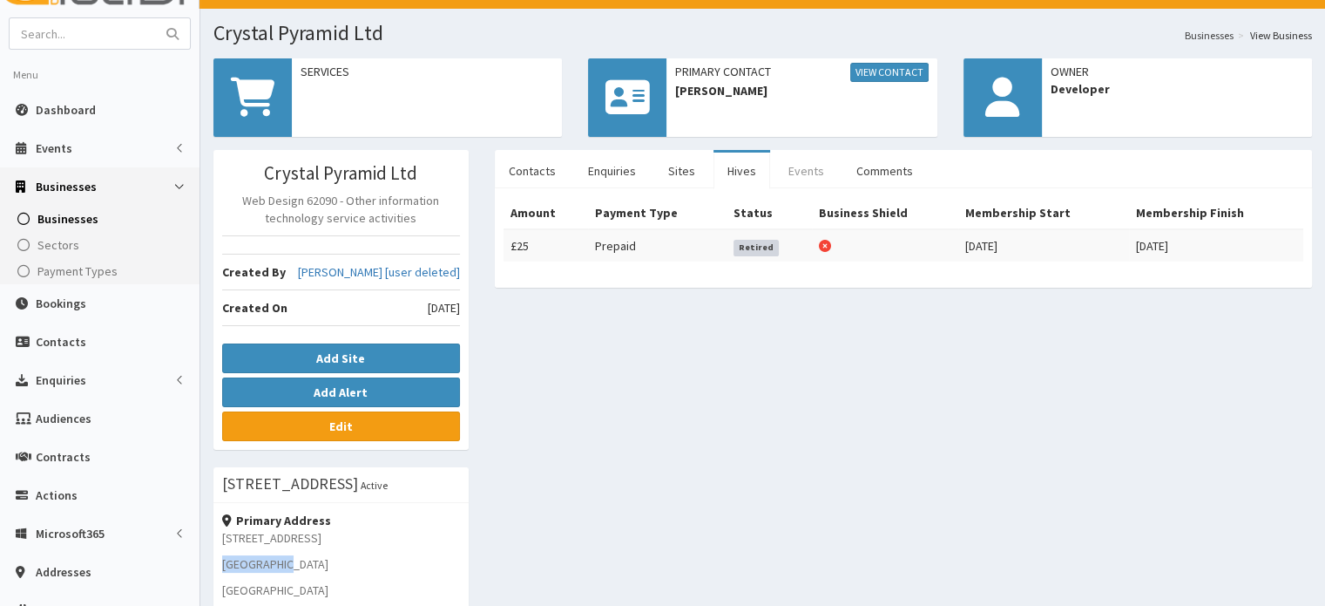
click at [778, 162] on link "Events" at bounding box center [807, 170] width 64 height 37
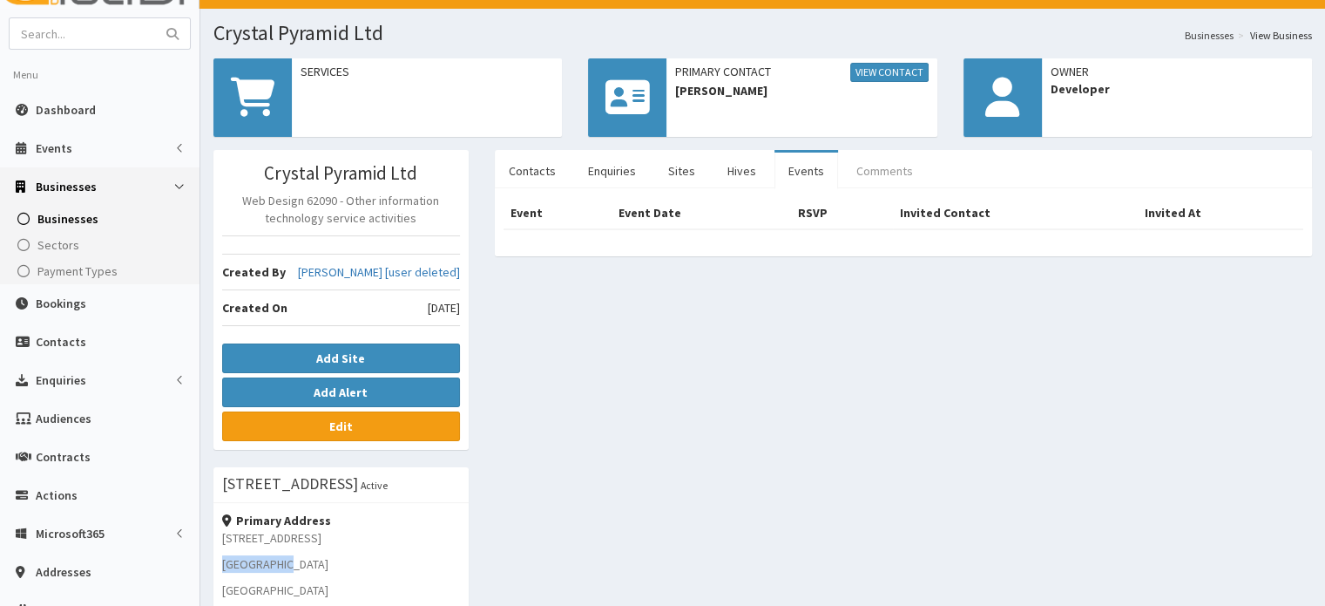
click at [856, 173] on link "Comments" at bounding box center [885, 170] width 85 height 37
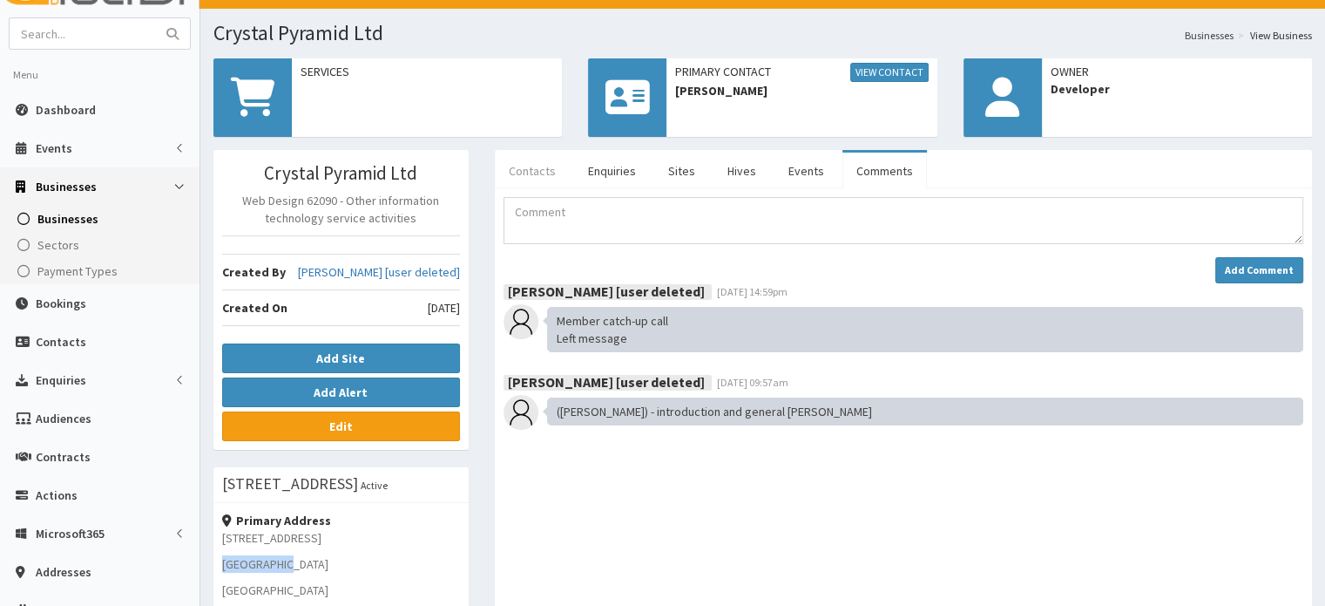
click at [521, 170] on link "Contacts" at bounding box center [532, 170] width 75 height 37
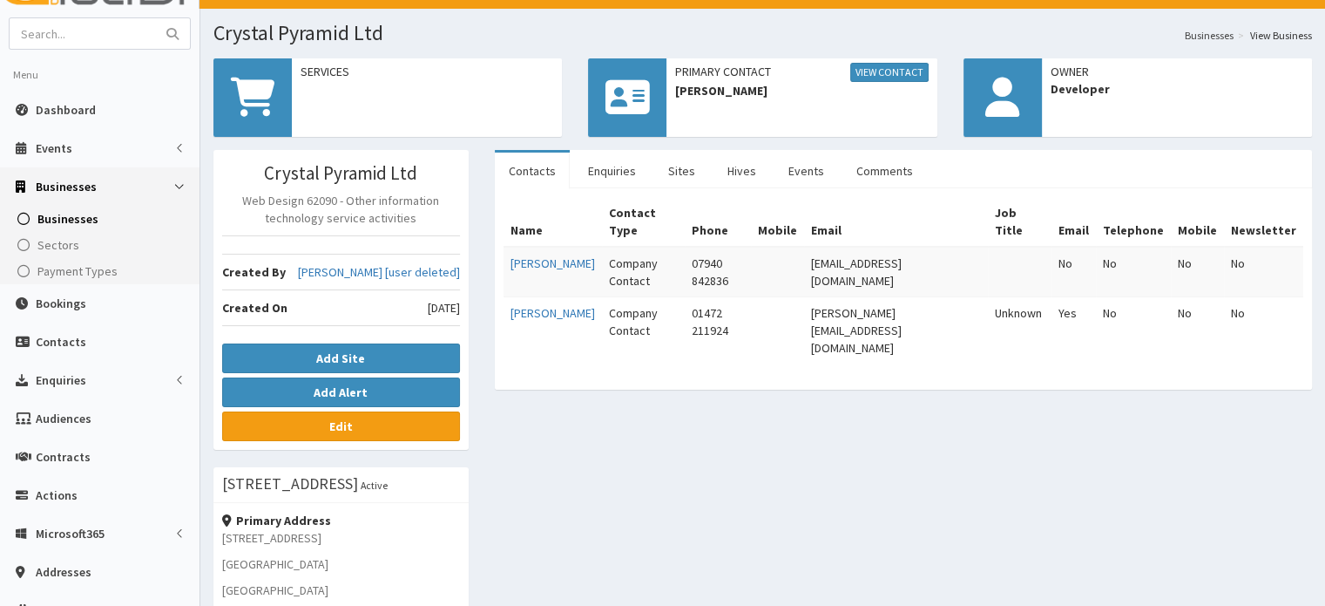
click at [566, 469] on div "Crystal Pyramid Ltd Web Design 62090 - Other information technology service act…" at bounding box center [762, 550] width 1125 height 801
click at [878, 163] on link "Comments" at bounding box center [885, 170] width 85 height 37
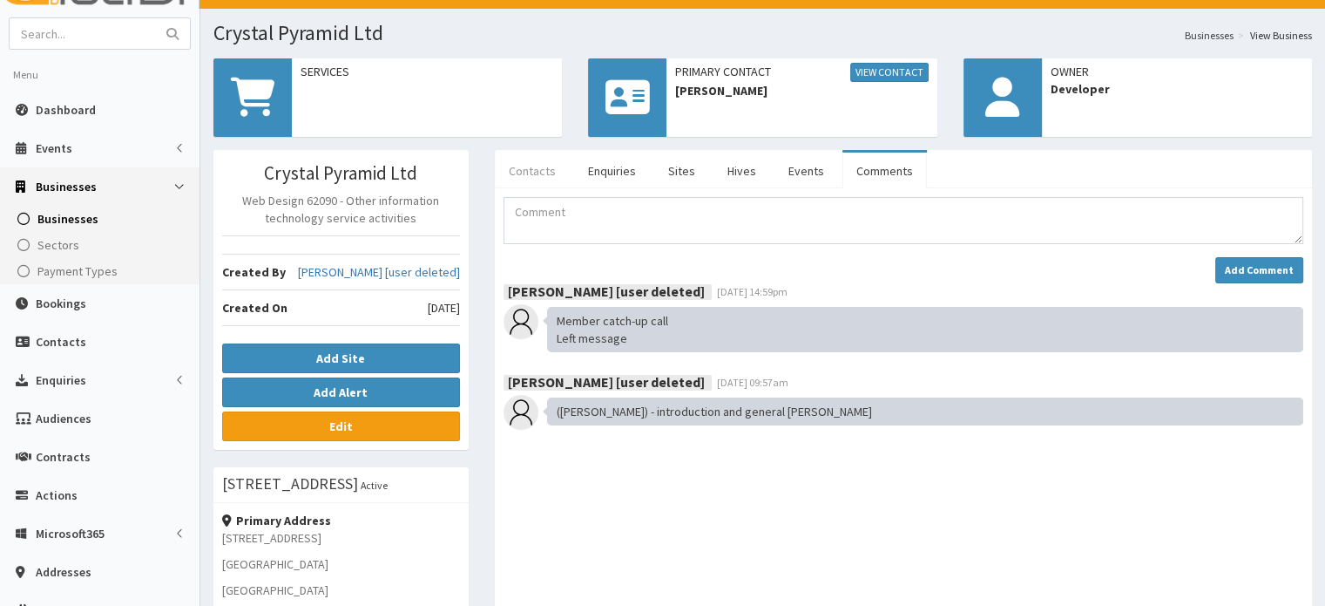
click at [523, 173] on link "Contacts" at bounding box center [532, 170] width 75 height 37
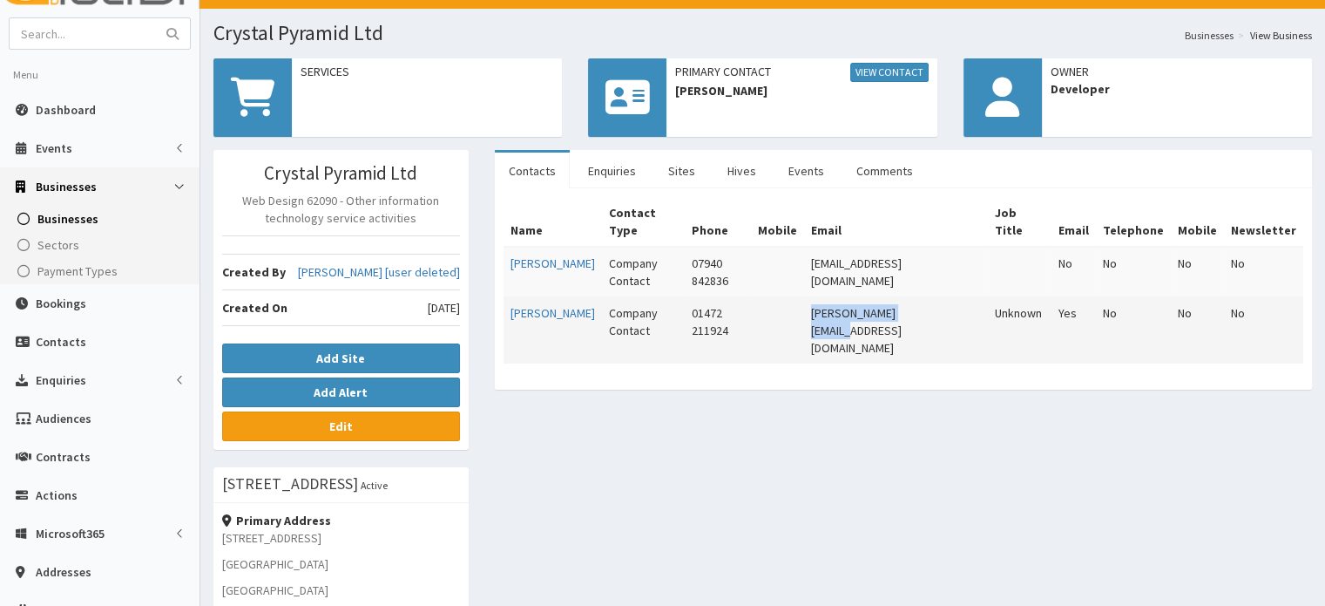
drag, startPoint x: 953, startPoint y: 281, endPoint x: 838, endPoint y: 281, distance: 115.0
click at [838, 297] on tr "Gill Hardy Company Contact 01472 211924 gill@cplinternet.net Unknown Yes No No …" at bounding box center [904, 330] width 800 height 67
copy tr "[PERSON_NAME][EMAIL_ADDRESS][DOMAIN_NAME]"
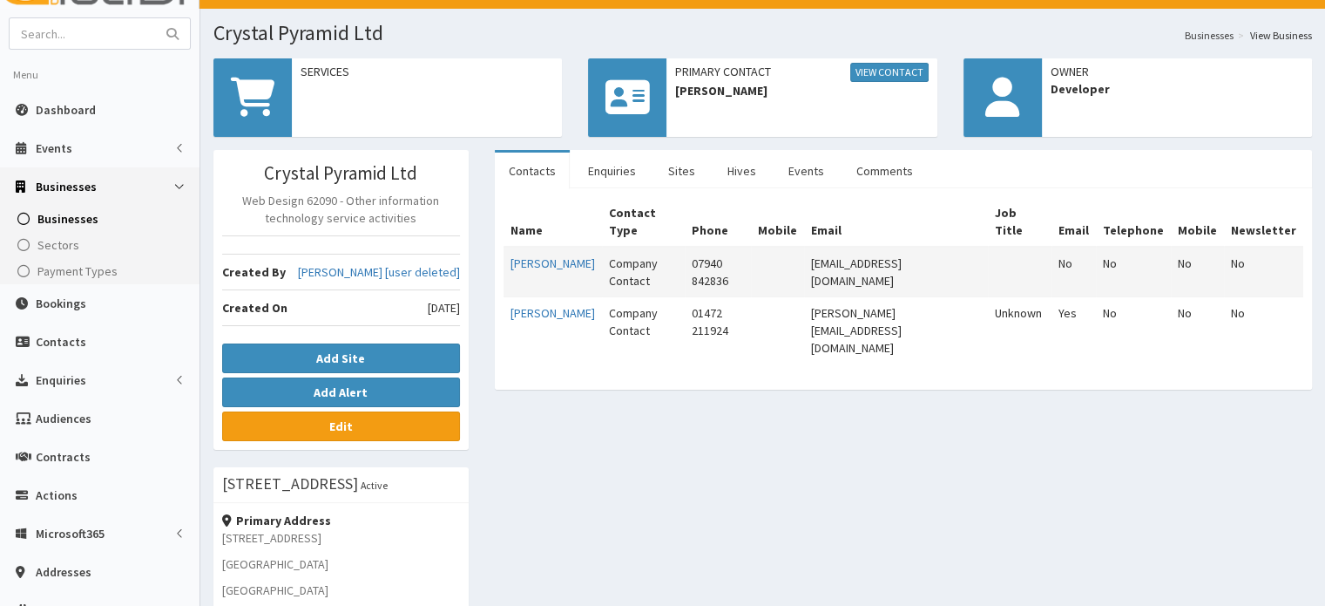
click at [796, 247] on td at bounding box center [777, 272] width 53 height 51
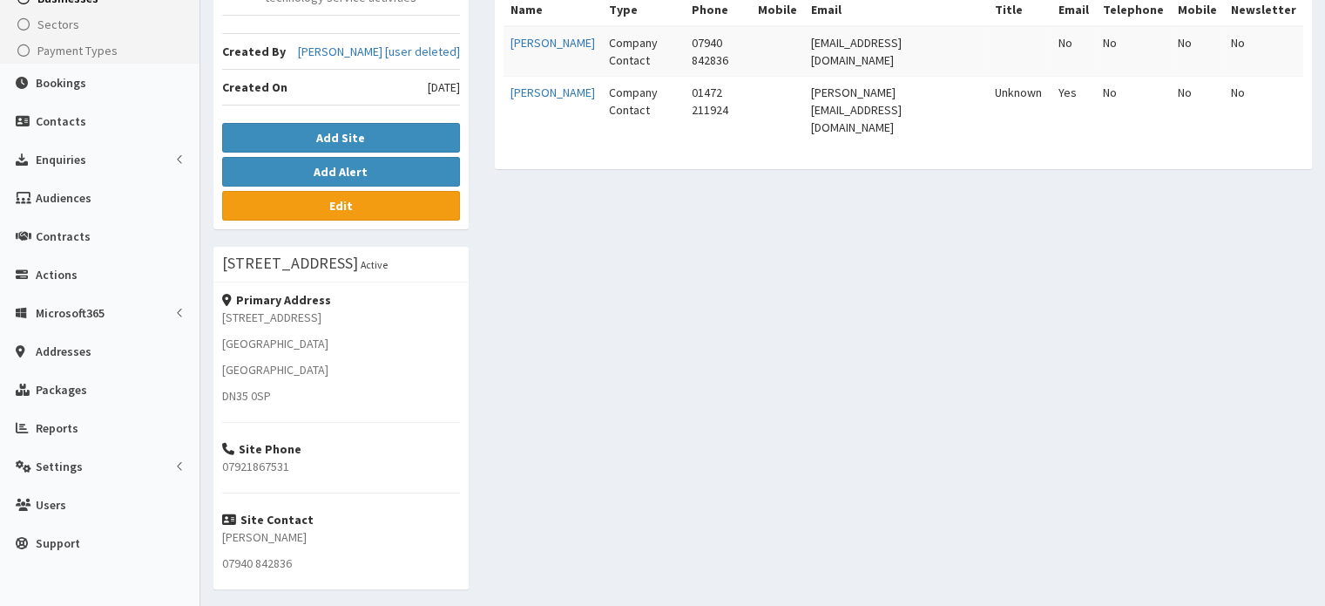
scroll to position [267, 0]
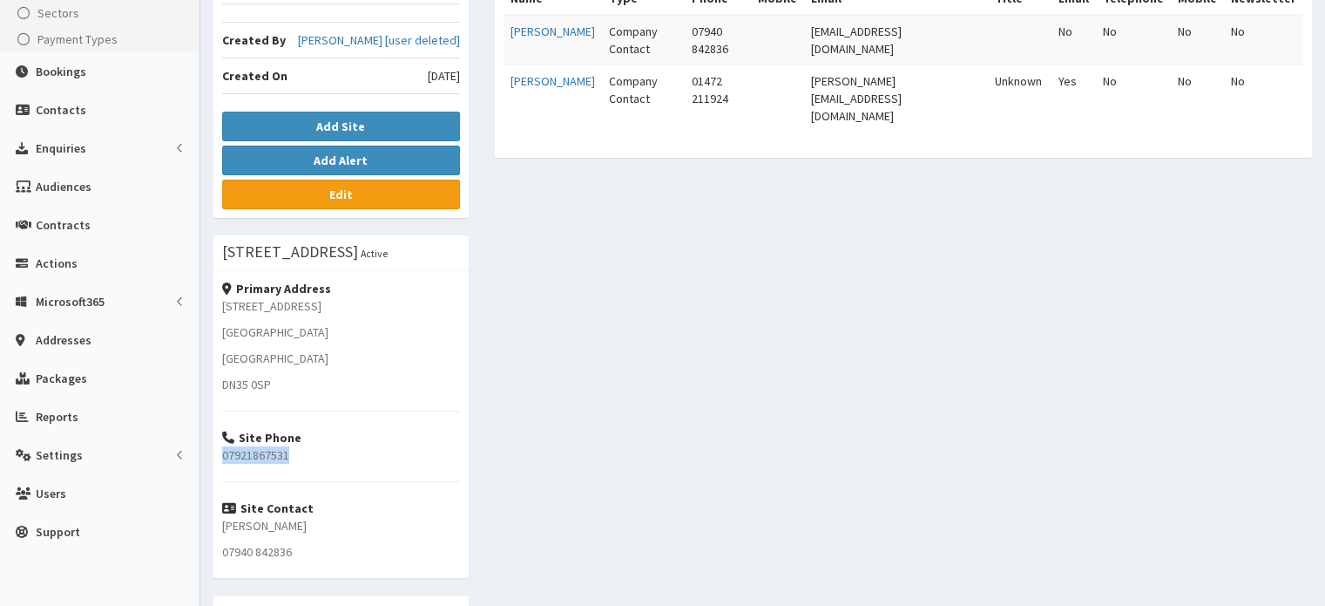
drag, startPoint x: 310, startPoint y: 454, endPoint x: 215, endPoint y: 457, distance: 95.0
click at [215, 457] on div "Primary Address 18 Violet Close Cleethorpes North East Lincolnshire DN35 0SP Si…" at bounding box center [340, 424] width 255 height 307
copy p "07921867531"
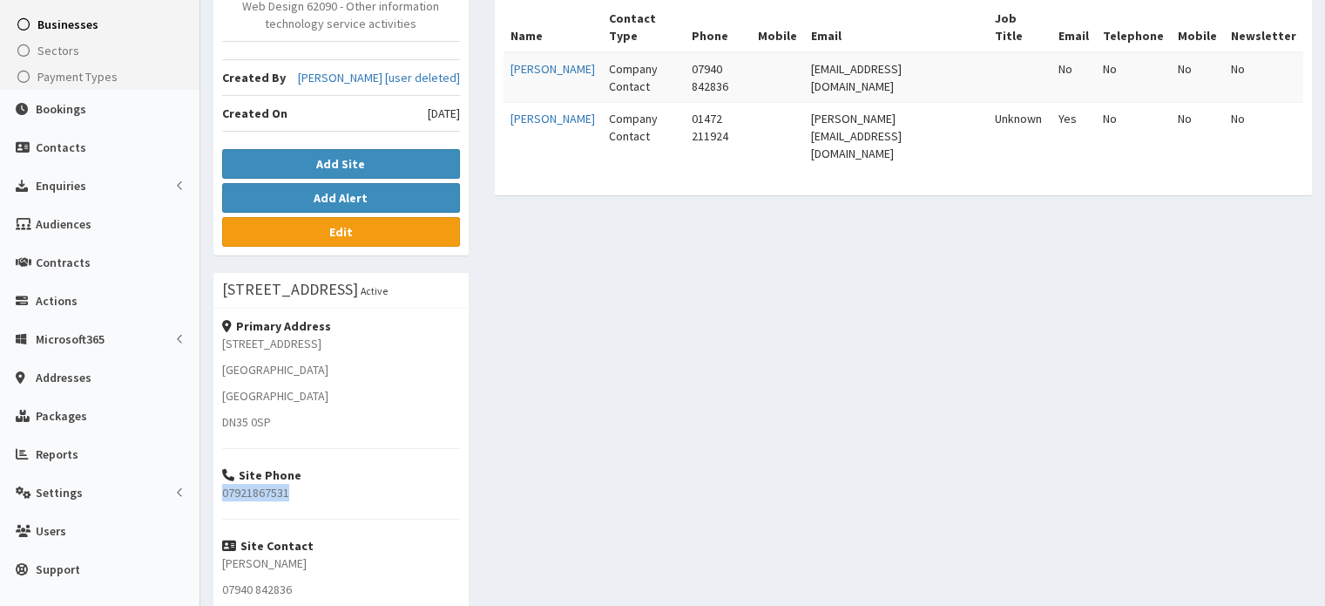
scroll to position [233, 0]
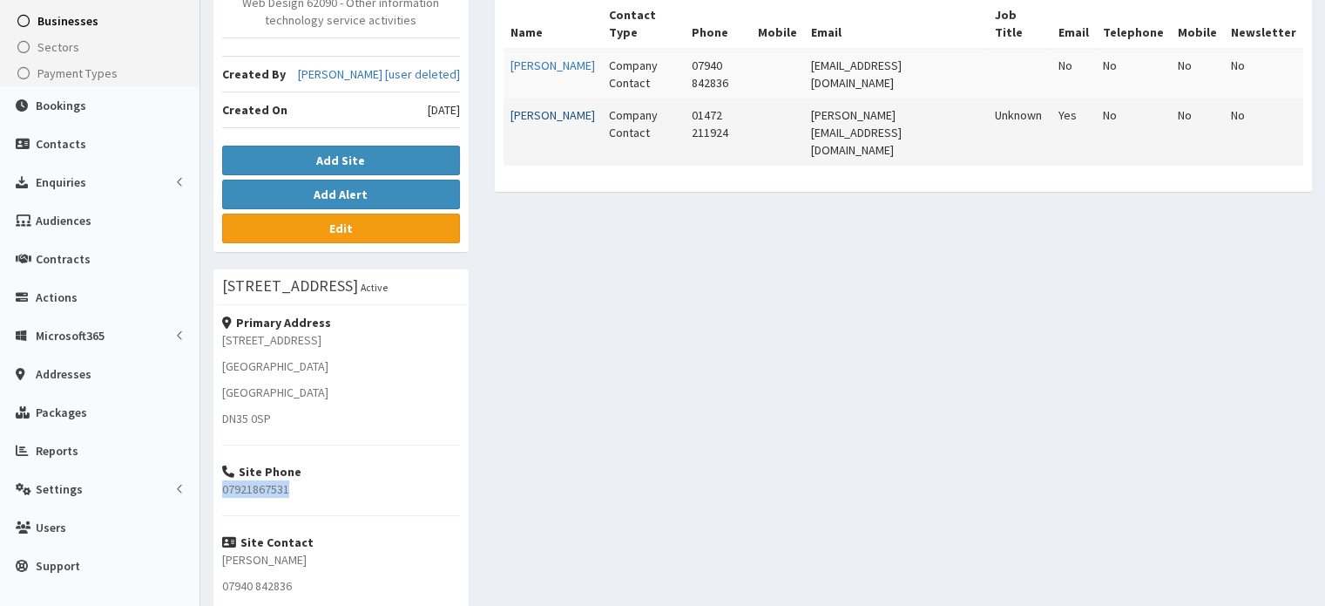
click at [533, 107] on link "Gill Hardy" at bounding box center [553, 115] width 85 height 16
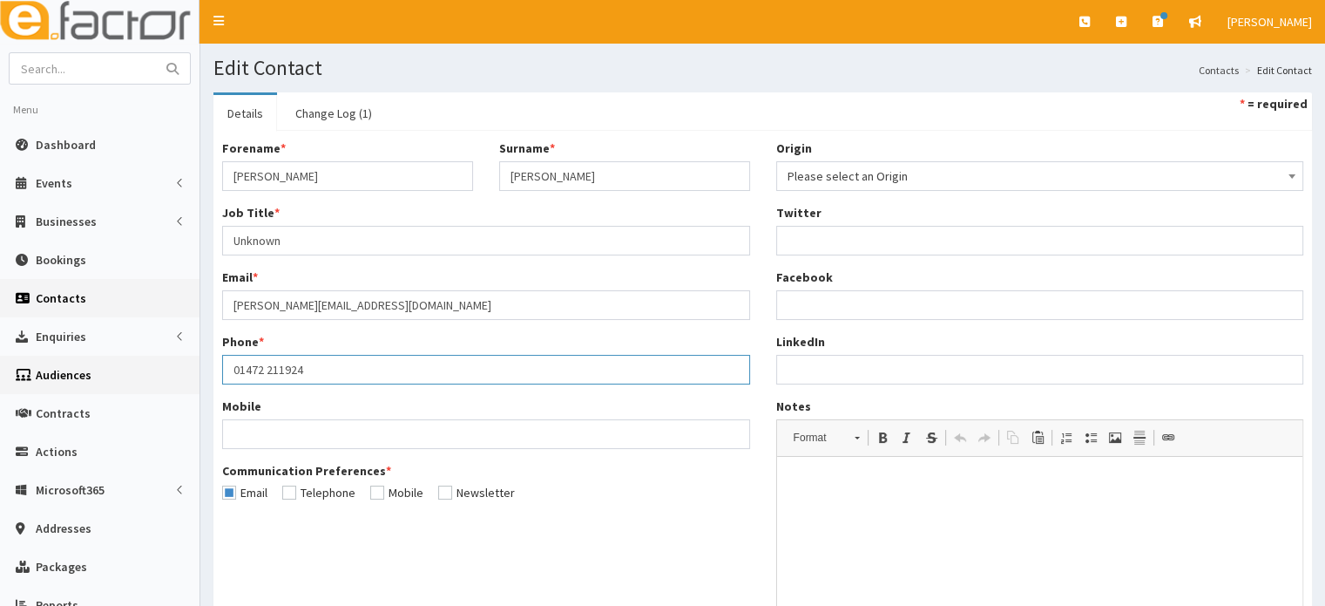
drag, startPoint x: 326, startPoint y: 369, endPoint x: 181, endPoint y: 379, distance: 145.0
click at [181, 379] on div "E Toggle navigation Quick Create Create Business Create Booking Create Contact" at bounding box center [662, 400] width 1325 height 801
paste input "7921867531"
type input "07921867531"
click at [308, 492] on input "checkbox" at bounding box center [318, 492] width 73 height 12
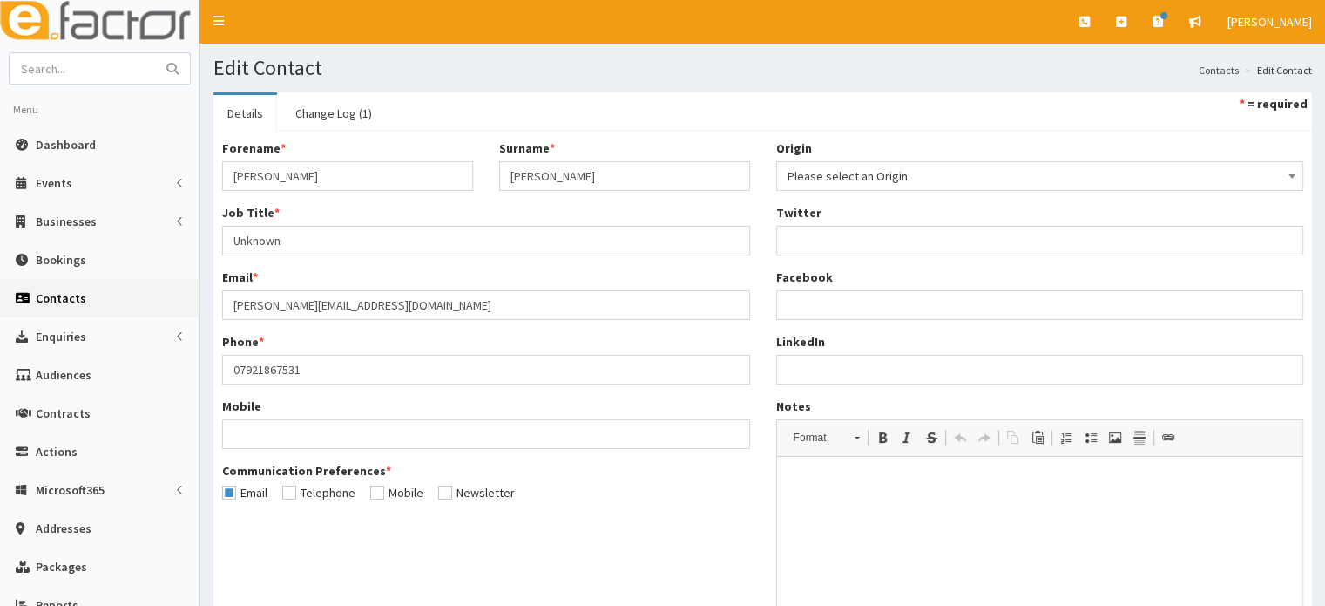
checkbox input "true"
click at [374, 494] on input "checkbox" at bounding box center [396, 492] width 53 height 12
checkbox input "true"
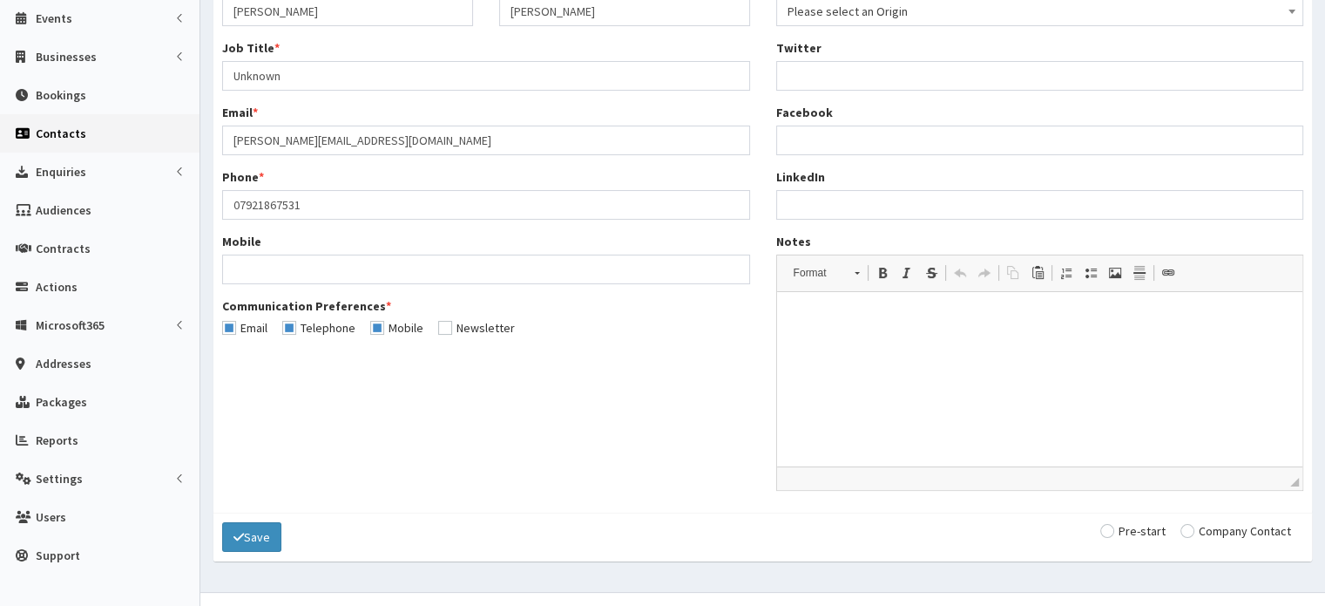
click at [1209, 527] on input "radio" at bounding box center [1236, 531] width 111 height 12
radio input "true"
click at [261, 536] on button "Save" at bounding box center [251, 537] width 59 height 30
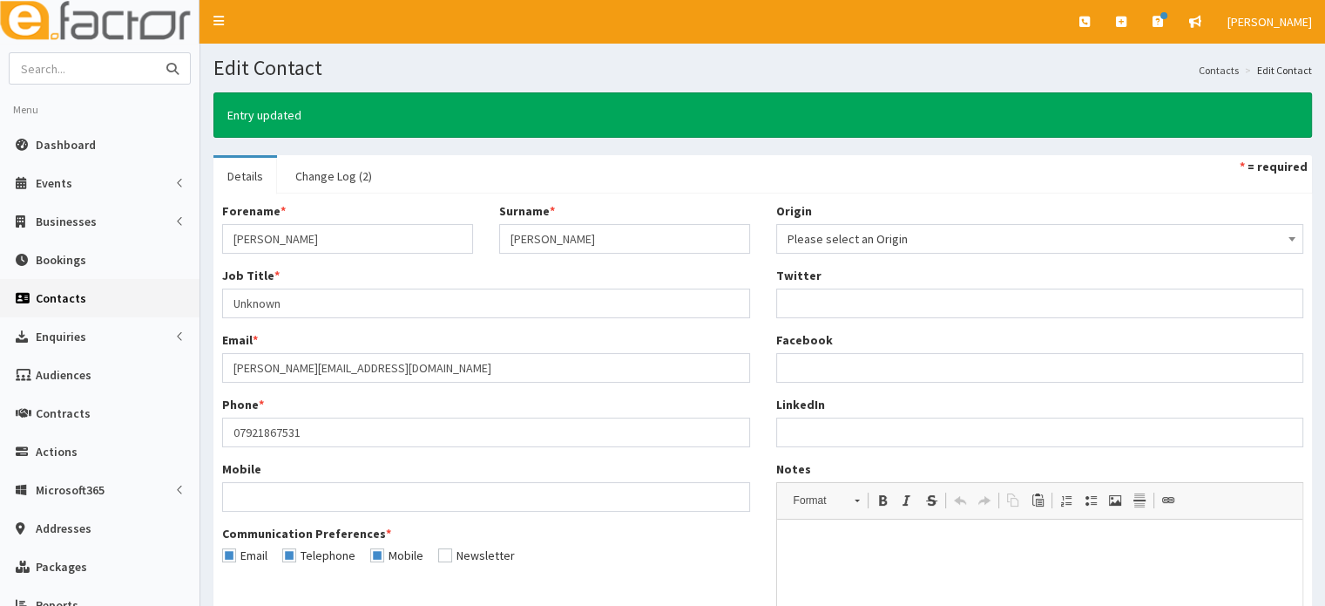
click at [123, 69] on input "text" at bounding box center [83, 68] width 146 height 30
type input "crytal"
click at [155, 53] on button "submit" at bounding box center [172, 68] width 35 height 30
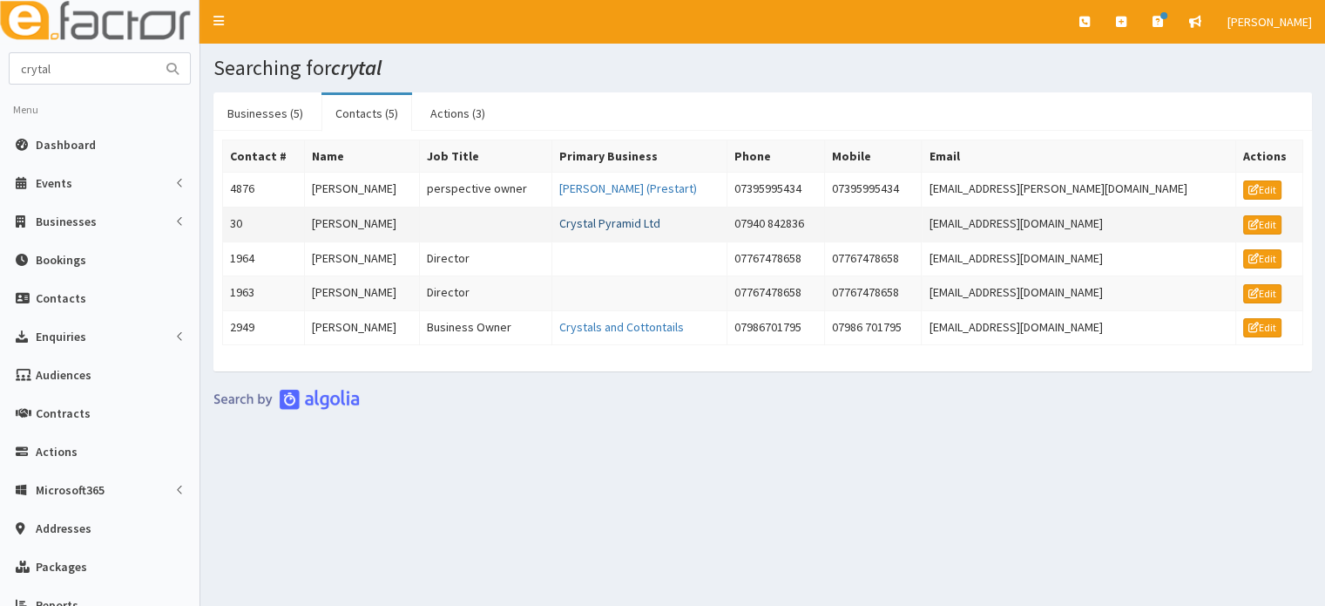
click at [638, 224] on link "Crystal Pyramid Ltd" at bounding box center [609, 223] width 101 height 16
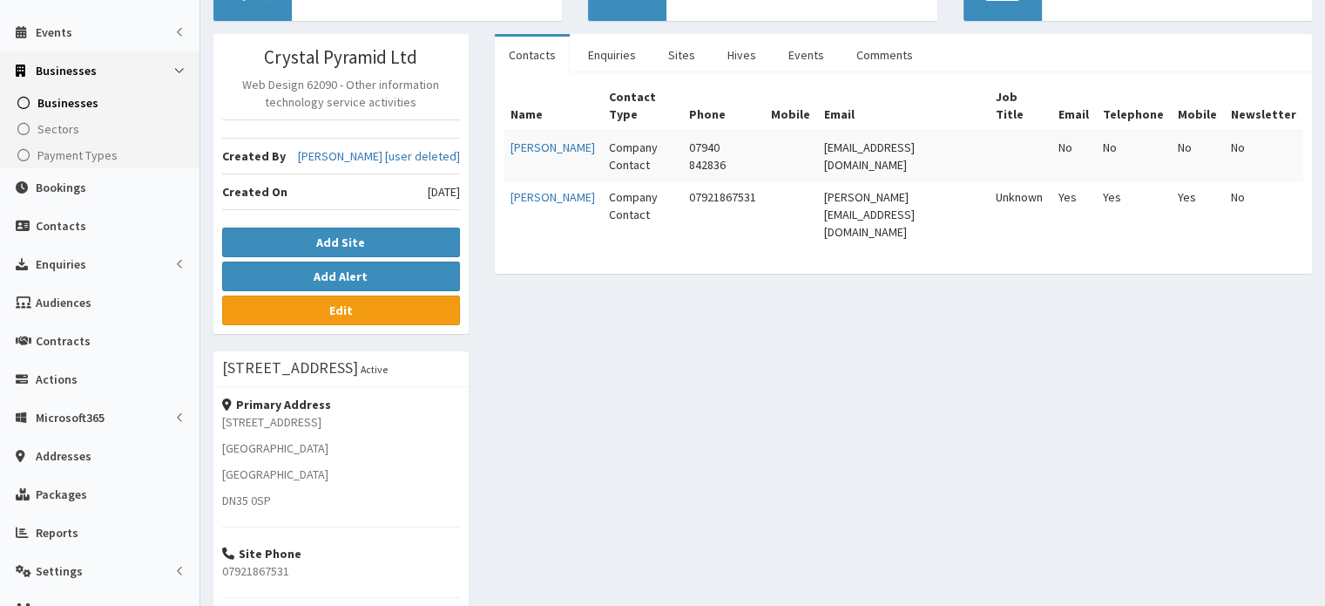
scroll to position [167, 0]
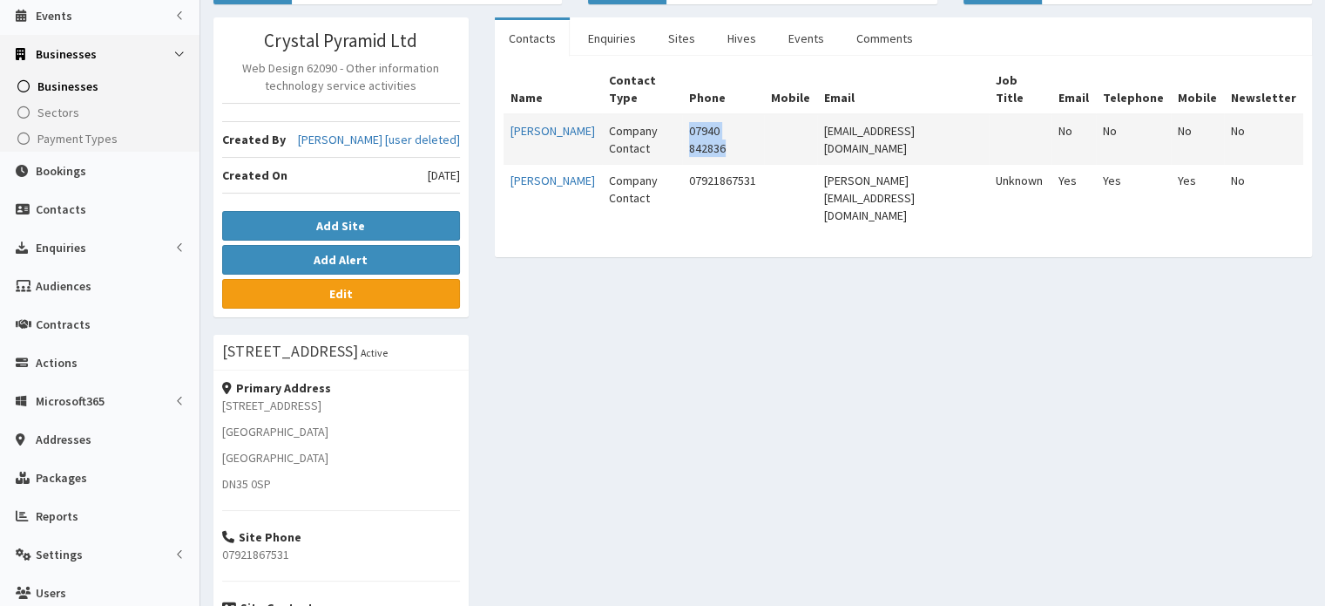
drag, startPoint x: 791, startPoint y: 107, endPoint x: 695, endPoint y: 118, distance: 96.4
click at [695, 118] on tr "[PERSON_NAME] Company Contact 07940 842836 [EMAIL_ADDRESS][DOMAIN_NAME] No No N…" at bounding box center [904, 139] width 800 height 51
copy tr "07940 842836"
click at [432, 299] on link "Edit" at bounding box center [341, 294] width 238 height 30
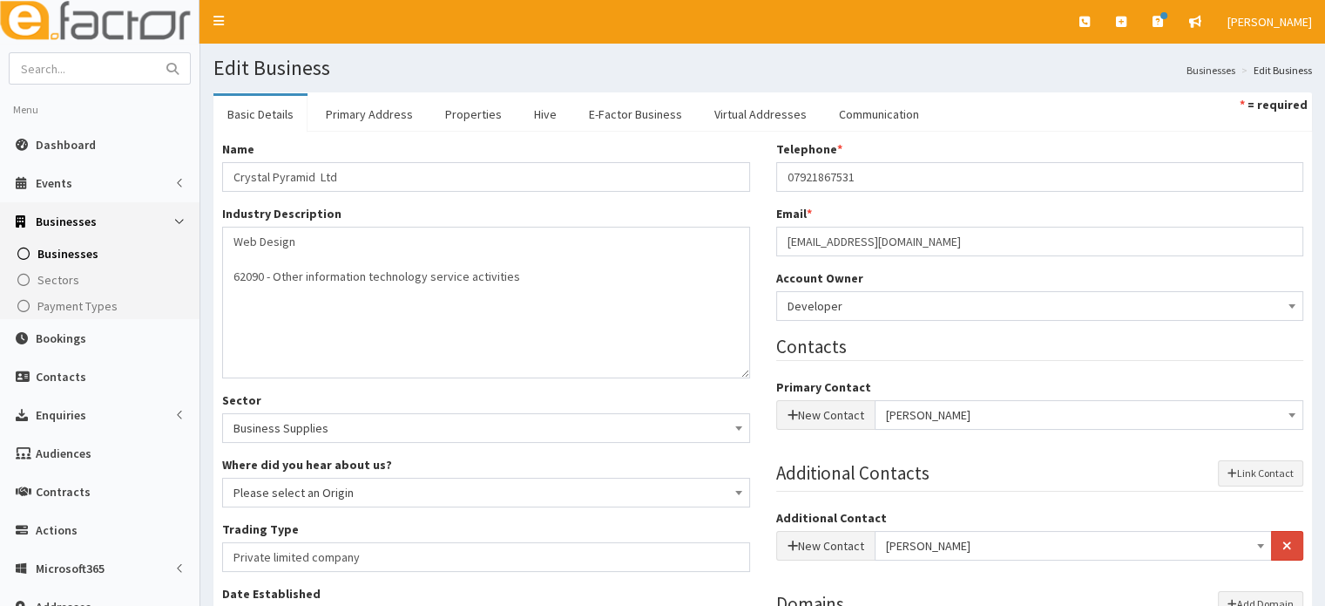
click at [711, 165] on div "Name * Crystal Pyramid Ltd Industry Description * Web Design 62090 - Other info…" at bounding box center [763, 491] width 1108 height 702
type input "07940 842836"
click at [359, 110] on link "Primary Address" at bounding box center [369, 114] width 115 height 37
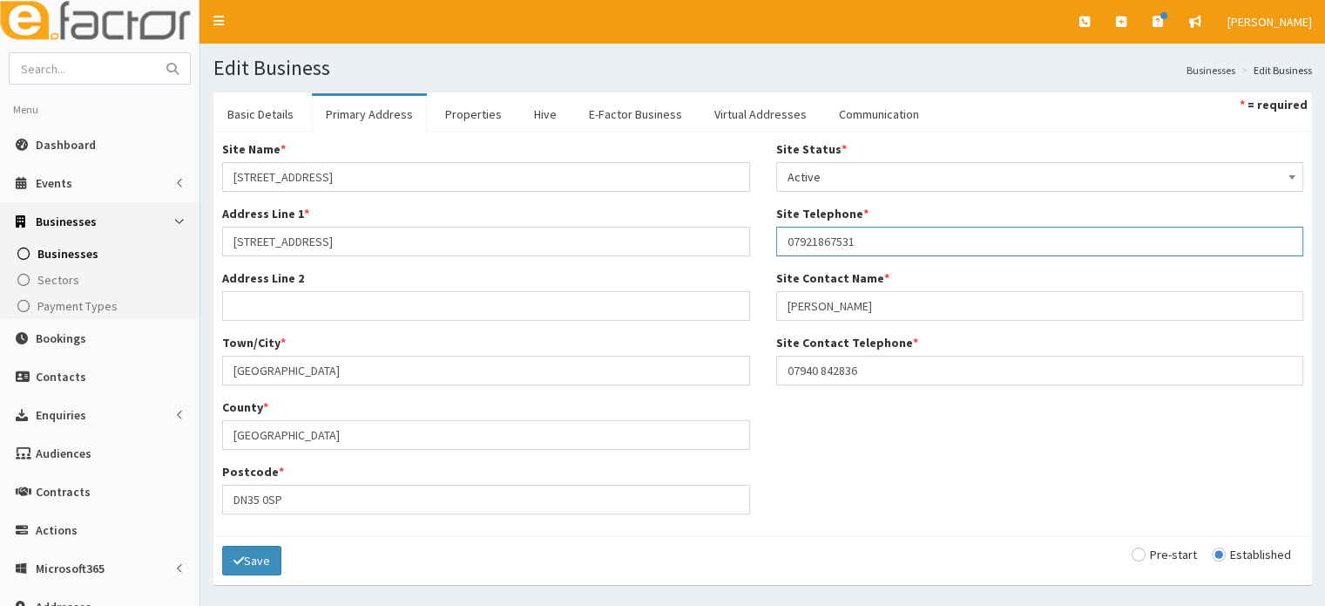
drag, startPoint x: 866, startPoint y: 242, endPoint x: 759, endPoint y: 245, distance: 107.2
click at [759, 245] on div "Site Name * [STREET_ADDRESS] Address Line 1 * 18 Violet Close Address Line 2 To…" at bounding box center [763, 333] width 1108 height 387
paste input "40 842836"
type input "07940 842836"
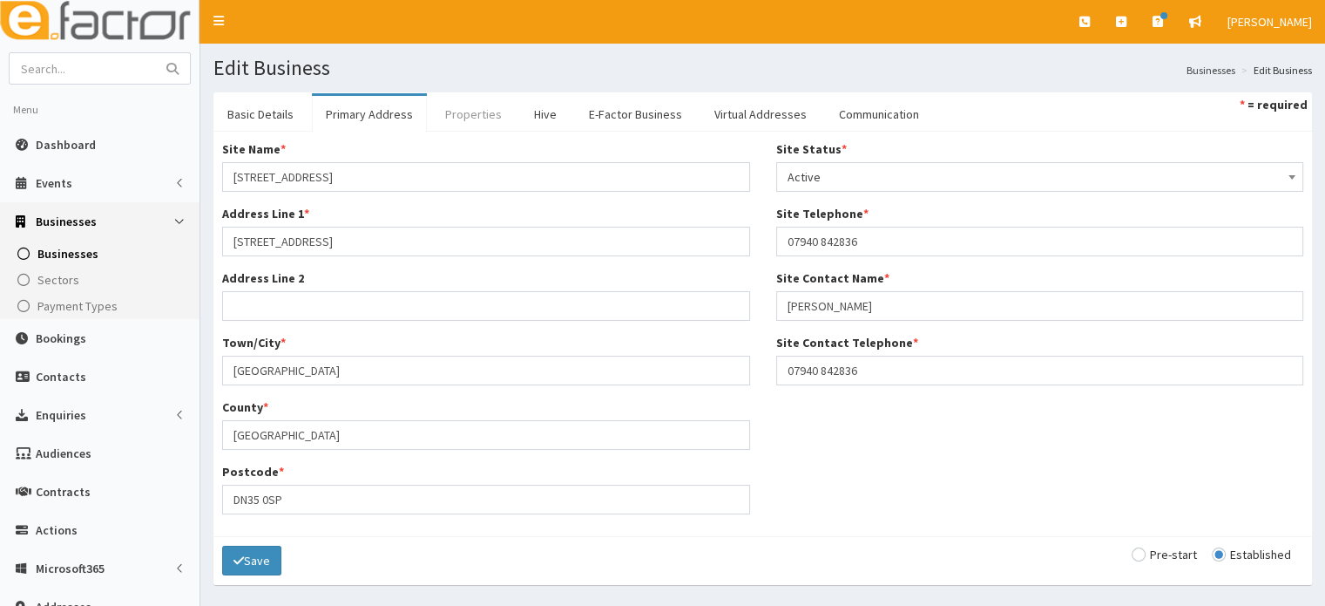
click at [482, 108] on link "Properties" at bounding box center [473, 114] width 85 height 37
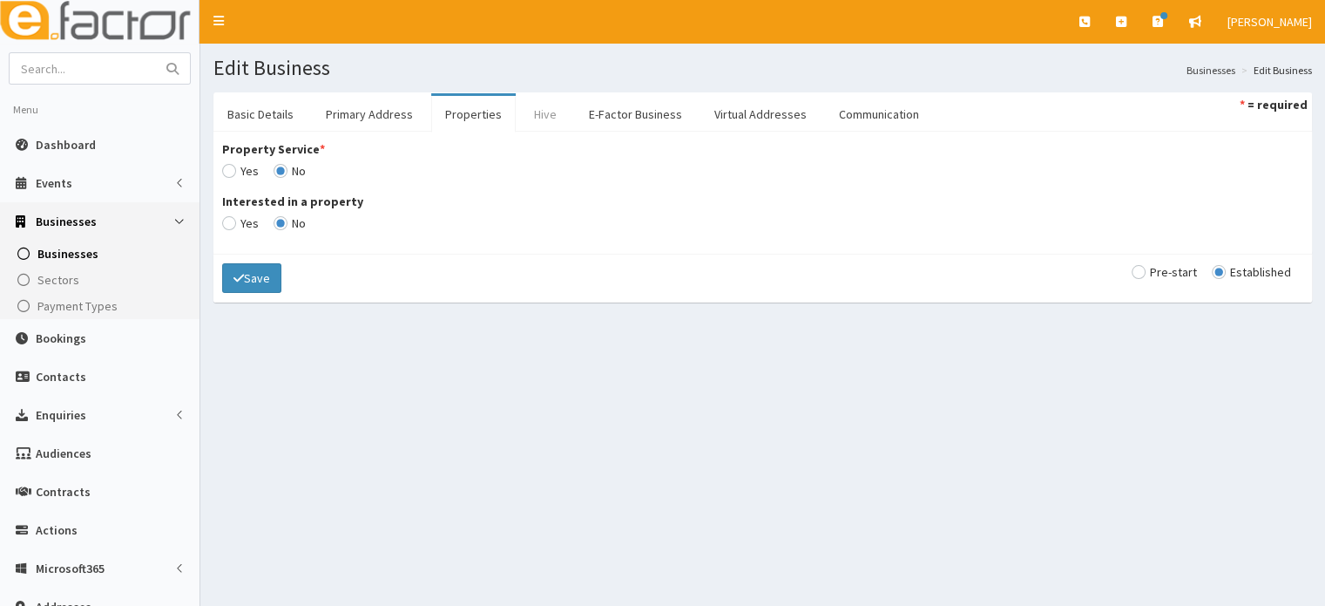
click at [533, 115] on link "Hive" at bounding box center [545, 114] width 51 height 37
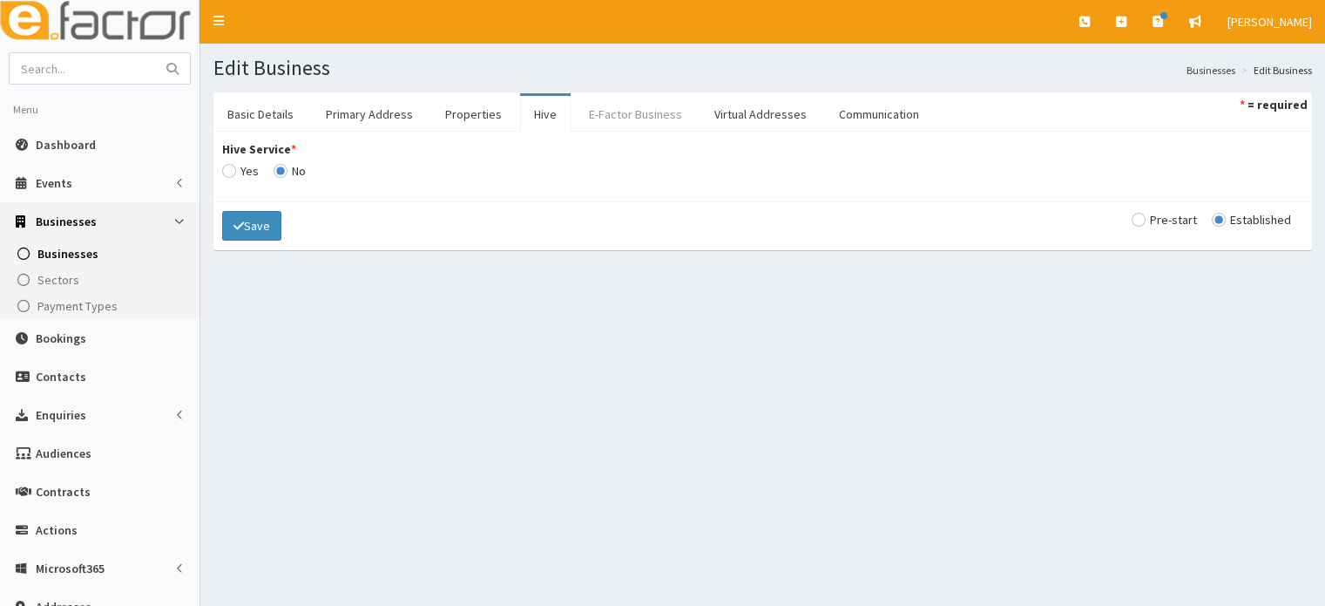
click at [577, 115] on link "E-Factor Business" at bounding box center [635, 114] width 121 height 37
click at [701, 105] on link "Virtual Addresses" at bounding box center [761, 114] width 120 height 37
click at [827, 105] on link "Communication" at bounding box center [879, 114] width 108 height 37
click at [284, 170] on input "radio" at bounding box center [290, 171] width 32 height 12
radio input "true"
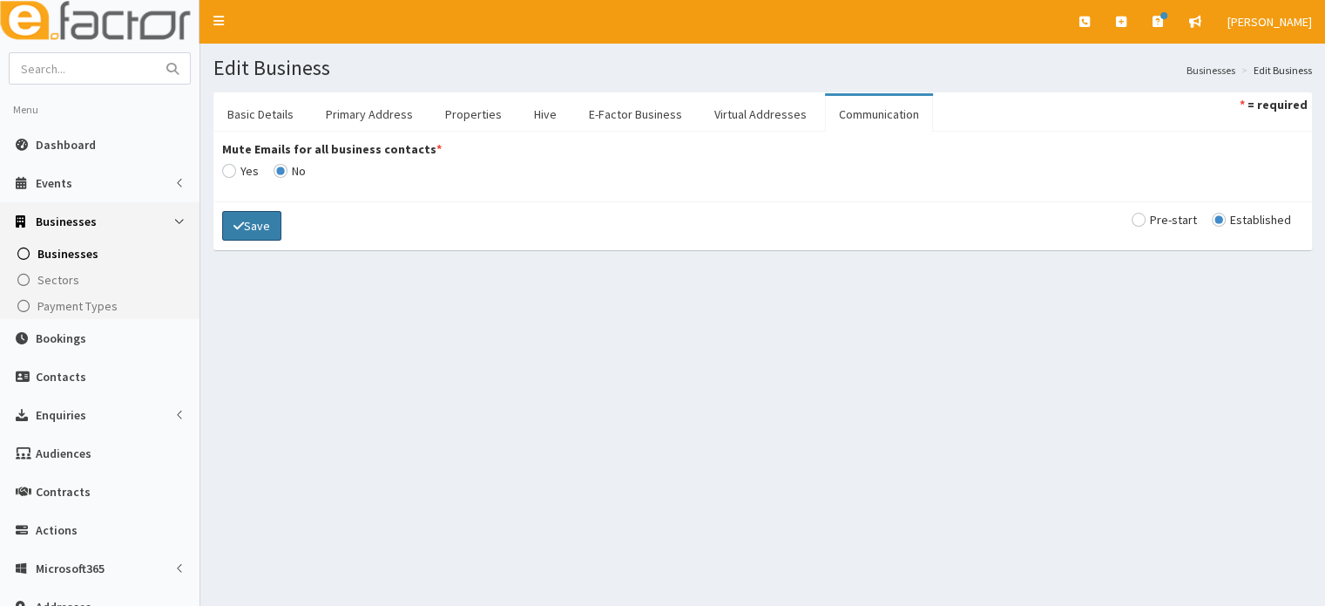
click at [260, 221] on button "Save" at bounding box center [251, 226] width 59 height 30
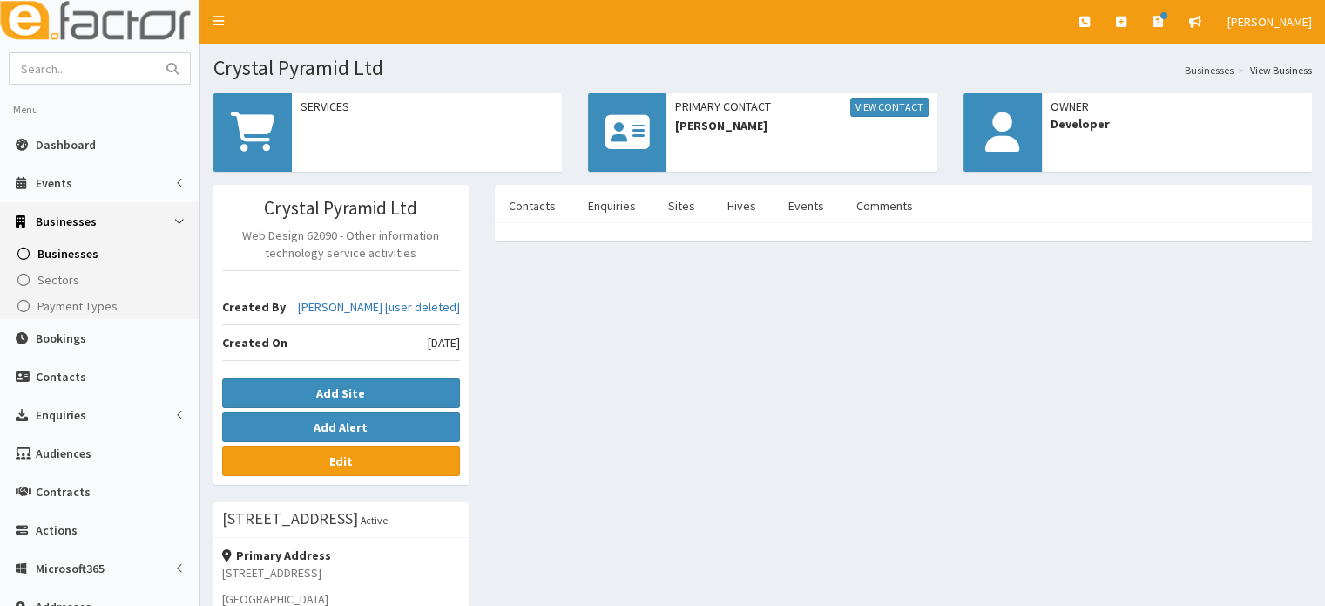
click at [598, 310] on div "Crystal Pyramid Ltd Web Design 62090 - Other information technology service act…" at bounding box center [762, 585] width 1125 height 801
click at [540, 181] on div "Services" at bounding box center [387, 138] width 375 height 91
click at [539, 187] on link "Contacts" at bounding box center [532, 205] width 75 height 37
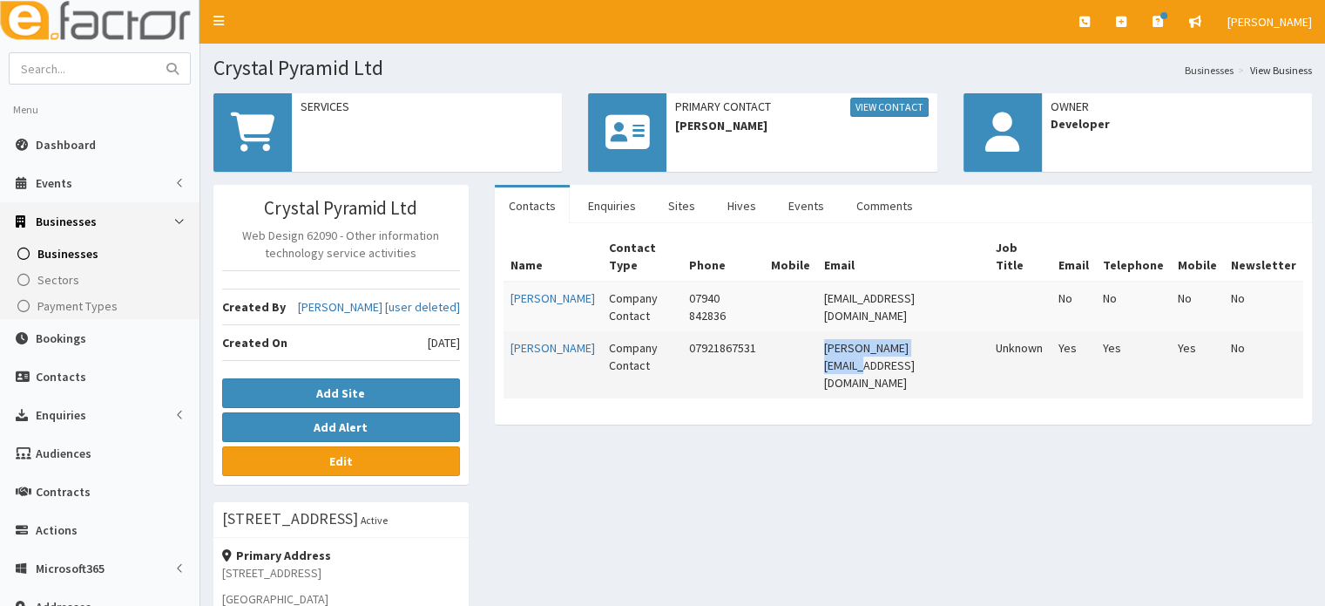
drag, startPoint x: 957, startPoint y: 318, endPoint x: 848, endPoint y: 318, distance: 108.9
click at [848, 332] on td "gill@cplinternet.net" at bounding box center [903, 365] width 172 height 67
copy td "gill@cplinternet.net"
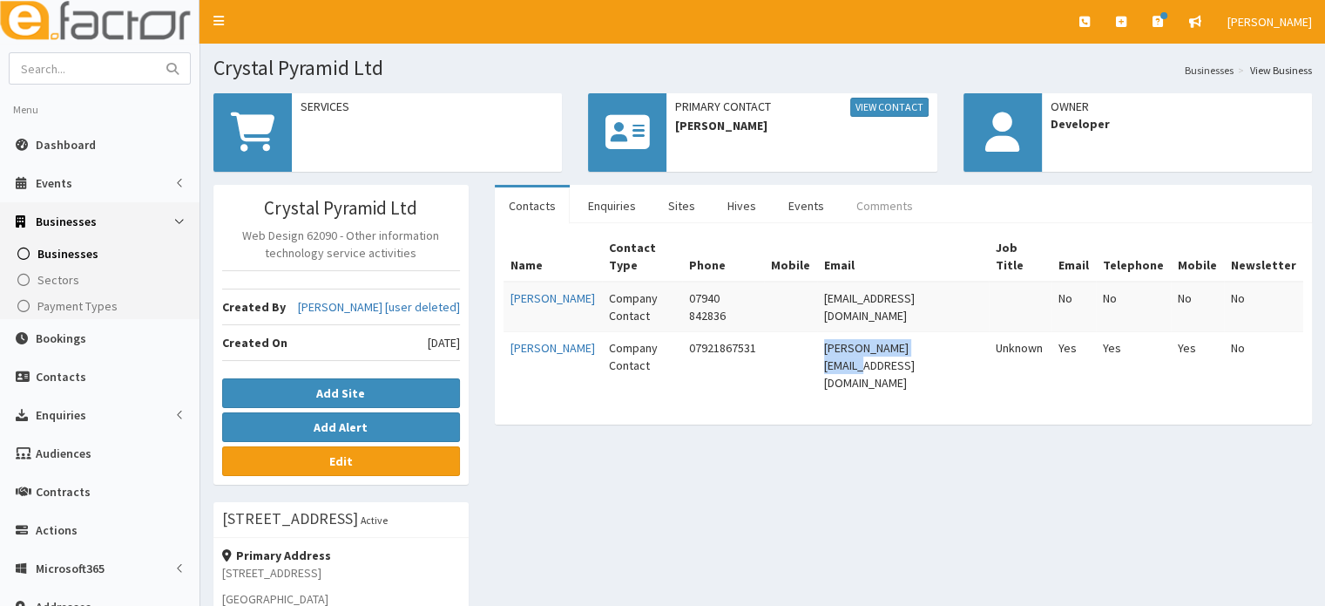
click at [873, 201] on link "Comments" at bounding box center [885, 205] width 85 height 37
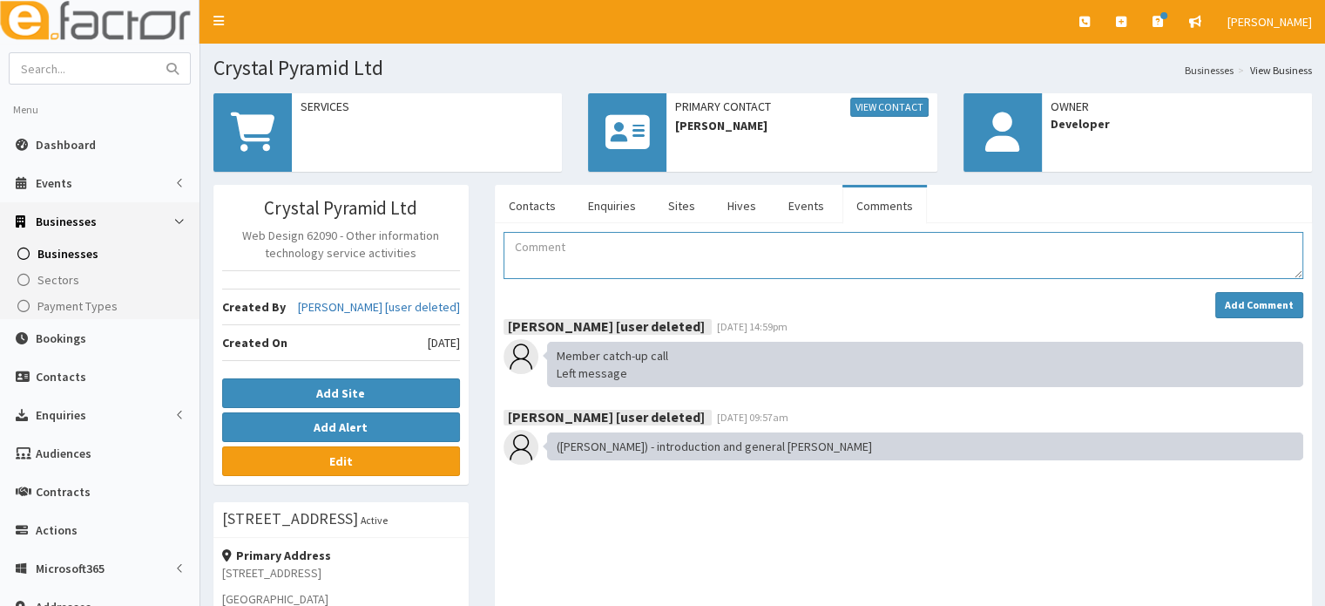
click at [727, 251] on textarea "Comment" at bounding box center [904, 255] width 800 height 47
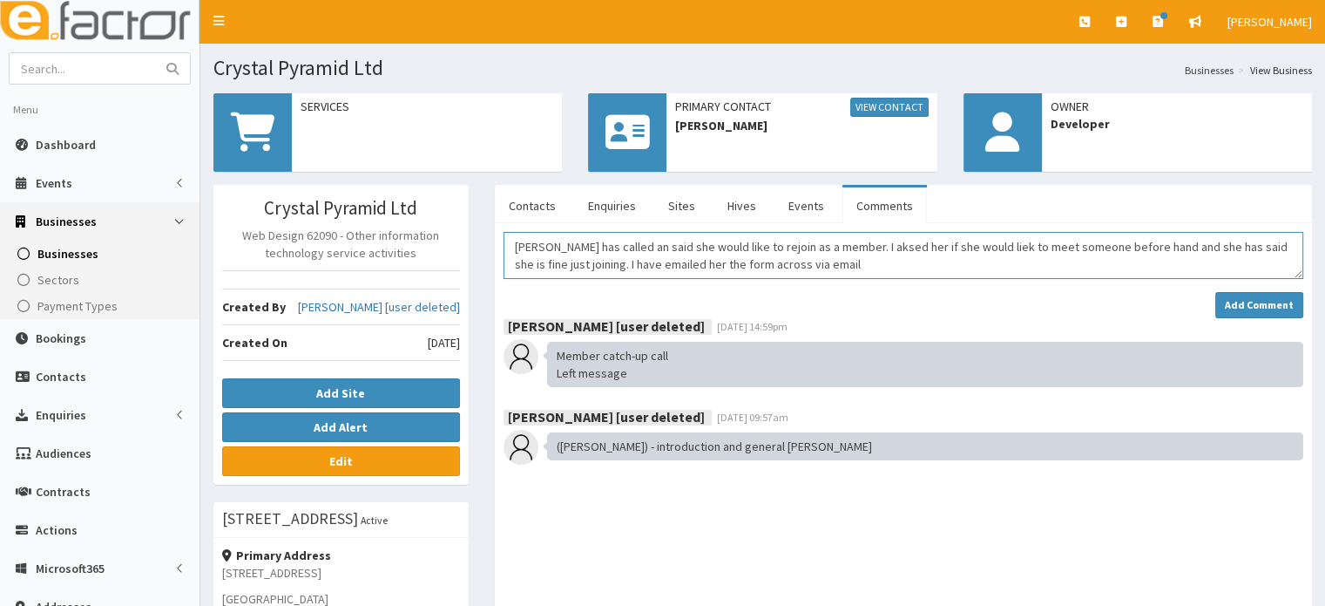
click at [844, 245] on textarea "Gill has called an said she would like to rejoin as a member. I aksed her if sh…" at bounding box center [904, 255] width 800 height 47
click at [948, 250] on textarea "Gill has called an said she would like to rejoin as a member. I asked her if sh…" at bounding box center [904, 255] width 800 height 47
click at [842, 271] on textarea "Gill has called an said she would like to rejoin as a member. I asked her if sh…" at bounding box center [904, 255] width 800 height 47
click at [816, 264] on textarea "Gill has called an said she would like to rejoin as a member. I asked her if sh…" at bounding box center [904, 255] width 800 height 47
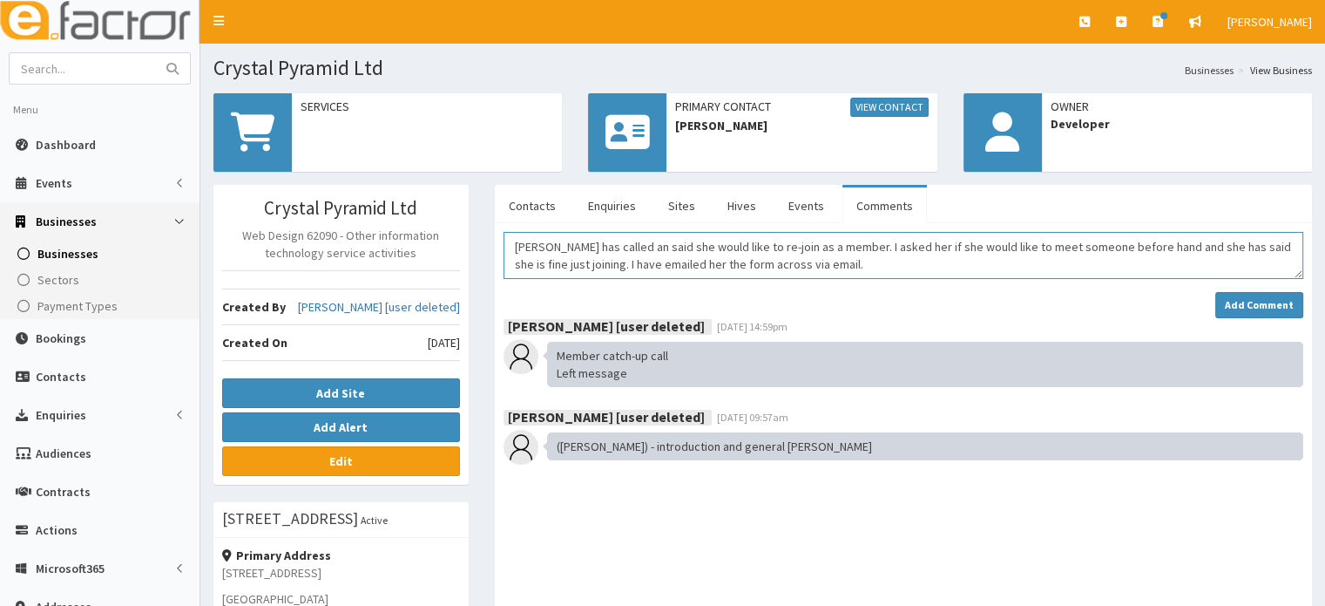
click at [1049, 247] on textarea "Gill has called an said she would like to re-join as a member. I asked her if s…" at bounding box center [904, 255] width 800 height 47
type textarea "Gill has called an said she would like to re-join as a member. I asked her if s…"
click at [1228, 318] on div "Melia Nielsen [user deleted] 04th Nov 2020 14:59pm" at bounding box center [904, 327] width 800 height 19
click at [1228, 302] on strong "Add Comment" at bounding box center [1259, 304] width 69 height 13
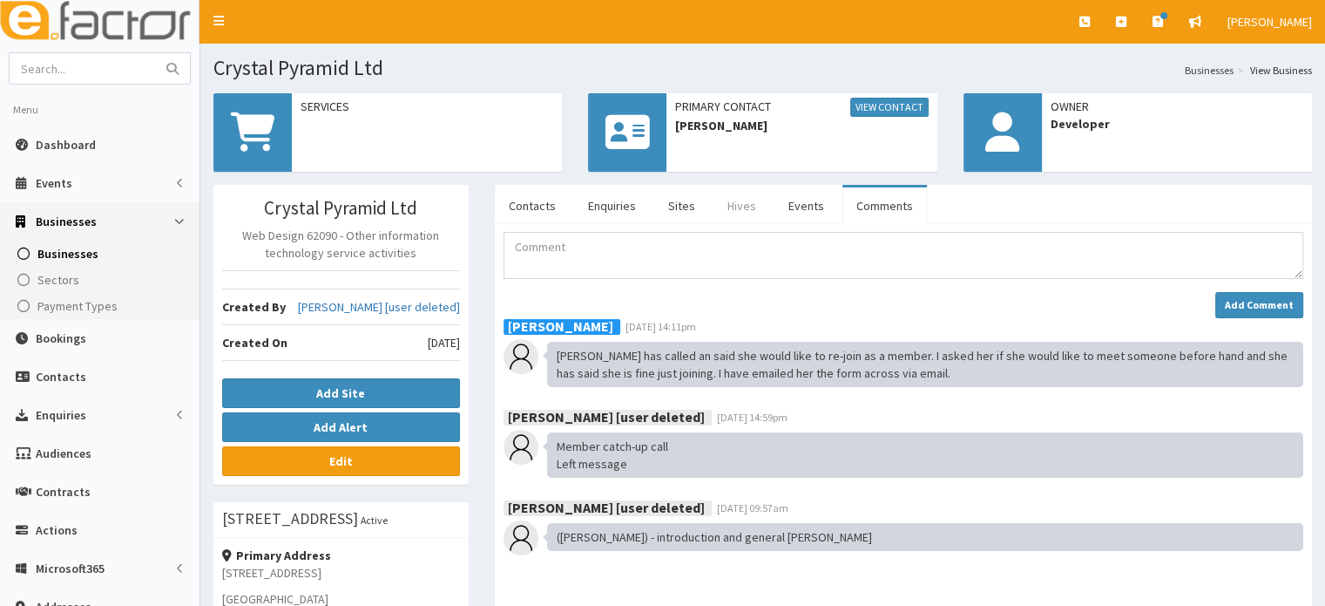
click at [729, 219] on link "Hives" at bounding box center [742, 205] width 57 height 37
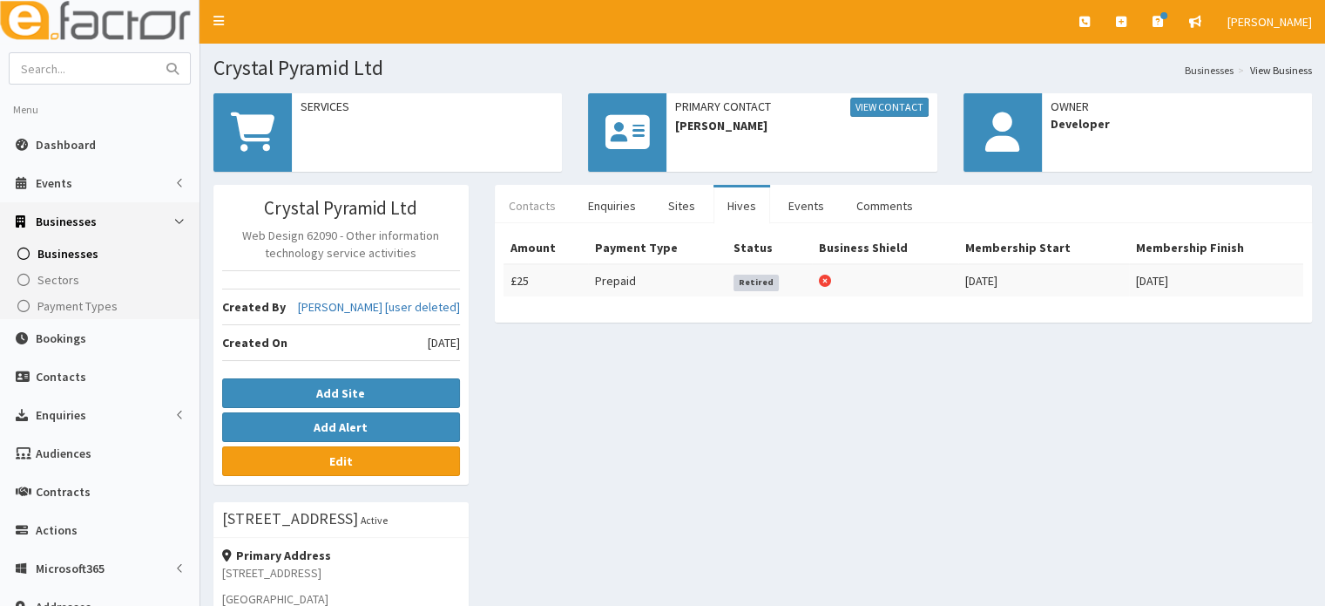
click at [556, 212] on link "Contacts" at bounding box center [532, 205] width 75 height 37
